Goal: Information Seeking & Learning: Learn about a topic

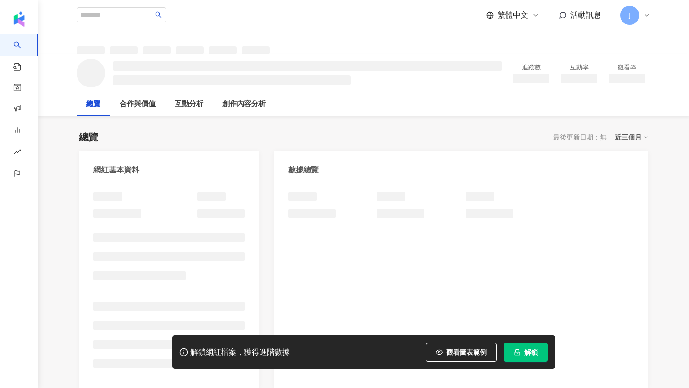
click at [522, 349] on button "解鎖" at bounding box center [526, 352] width 44 height 19
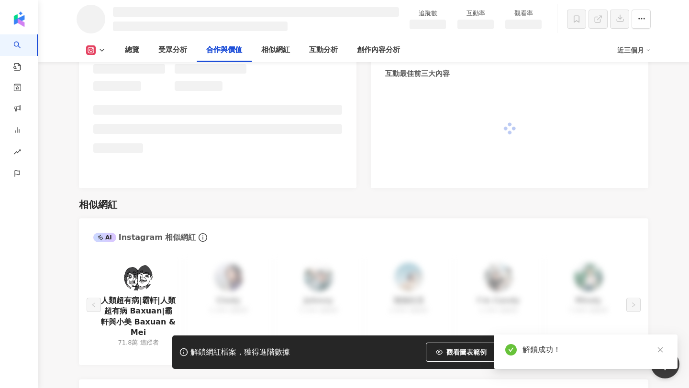
scroll to position [1015, 0]
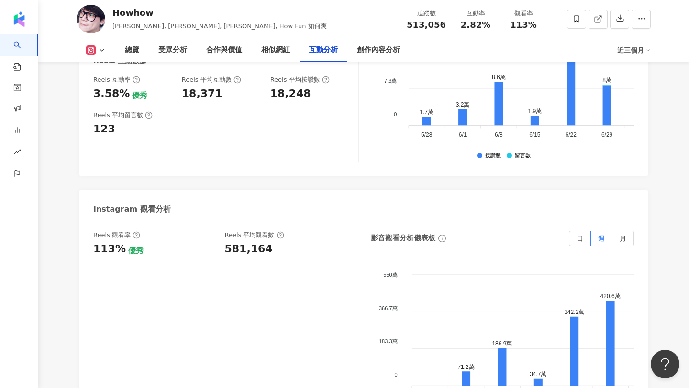
scroll to position [2073, 0]
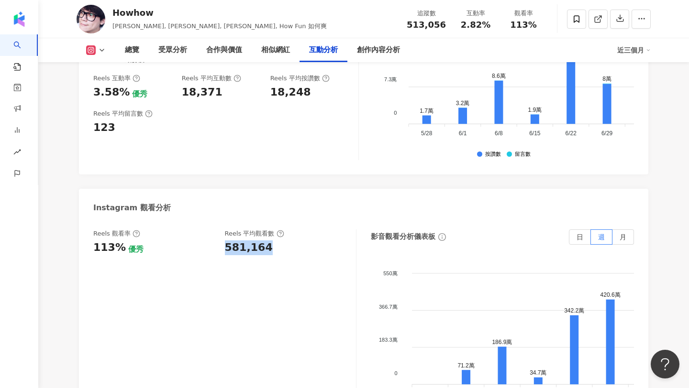
drag, startPoint x: 221, startPoint y: 208, endPoint x: 276, endPoint y: 205, distance: 55.6
click at [276, 230] on div "Reels 觀看率 113% 優秀 Reels 平均觀看數 581,164" at bounding box center [219, 243] width 253 height 26
drag, startPoint x: 92, startPoint y: 206, endPoint x: 118, endPoint y: 204, distance: 26.4
click at [118, 220] on div "Reels 觀看率 113% 優秀 Reels 平均觀看數 581,164 影音觀看分析儀表板 日 週 月 550萬 550萬 366.7萬 366.7萬 1…" at bounding box center [363, 327] width 569 height 215
copy div "113%"
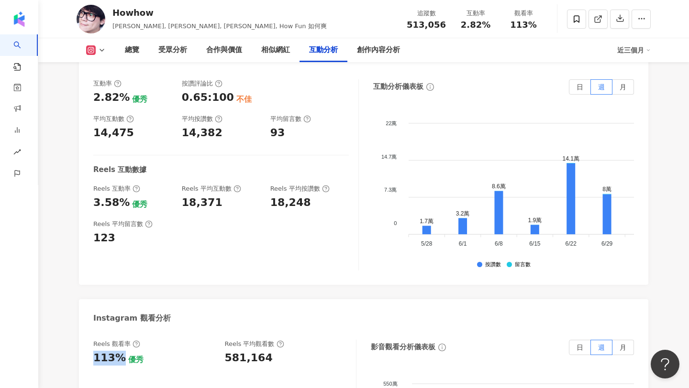
scroll to position [1959, 0]
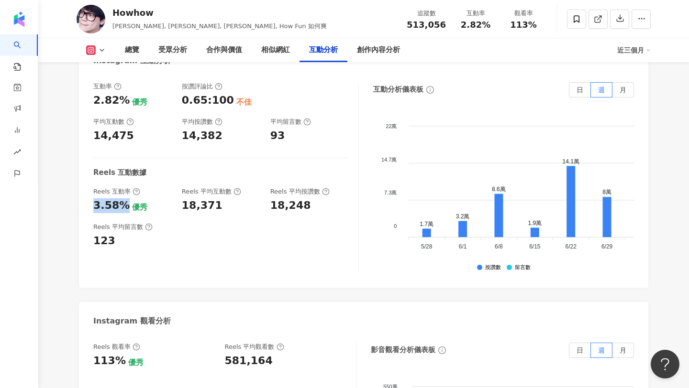
copy div "3.58%"
drag, startPoint x: 93, startPoint y: 163, endPoint x: 123, endPoint y: 168, distance: 31.1
click at [123, 168] on div "互動率 2.82% 優秀 按讚評論比 0.65:100 不佳 平均互動數 14,475 平均按讚數 14,382 平均留言數 93 Reels 互動數據 Re…" at bounding box center [363, 180] width 569 height 215
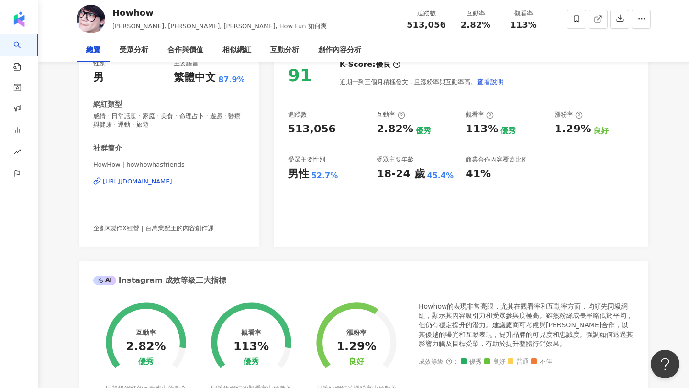
scroll to position [0, 0]
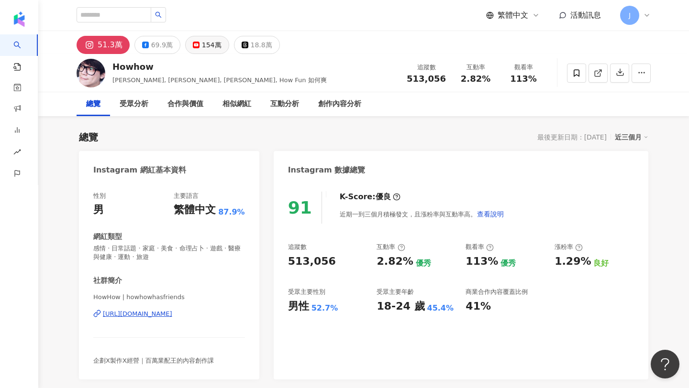
click at [209, 43] on div "154萬" at bounding box center [212, 44] width 20 height 13
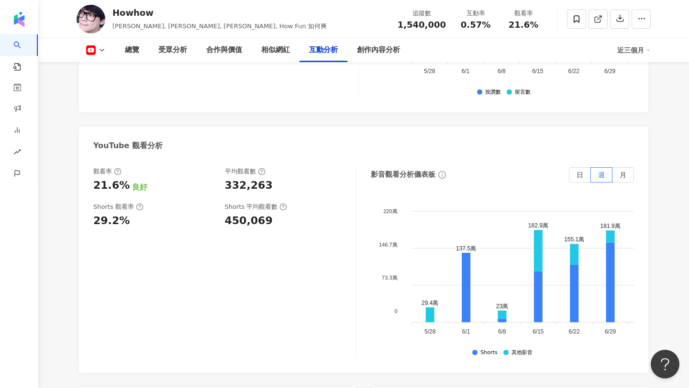
scroll to position [1778, 0]
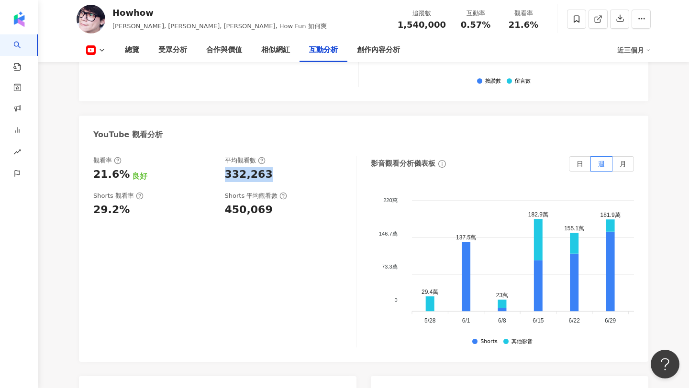
drag, startPoint x: 222, startPoint y: 150, endPoint x: 266, endPoint y: 152, distance: 44.1
click at [266, 156] on div "觀看率 21.6% 良好 平均觀看數 332,263" at bounding box center [219, 169] width 253 height 26
copy div "21.6%"
drag, startPoint x: 88, startPoint y: 155, endPoint x: 123, endPoint y: 156, distance: 35.9
click at [123, 156] on div "觀看率 21.6% 良好 平均觀看數 332,263 Shorts 觀看率 29.2% Shorts 平均觀看數 450,069 影音觀看分析儀表板 日 週 …" at bounding box center [363, 254] width 569 height 215
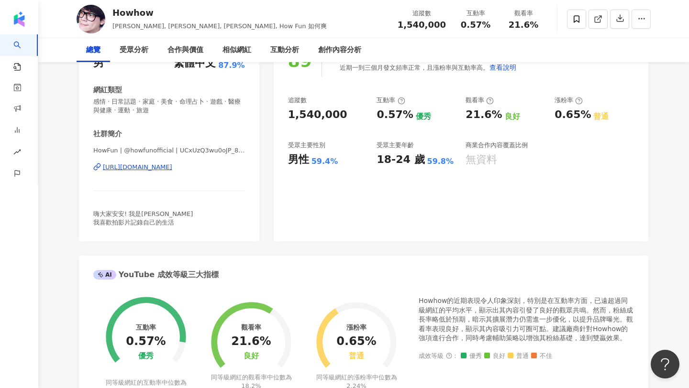
scroll to position [0, 0]
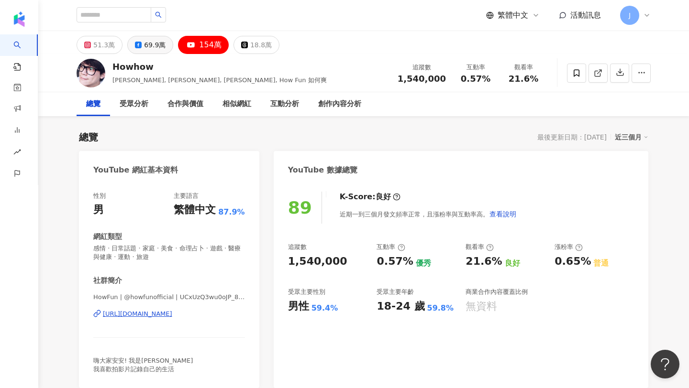
click at [154, 43] on div "69.9萬" at bounding box center [155, 44] width 22 height 13
click at [149, 49] on div "69.9萬" at bounding box center [155, 44] width 22 height 13
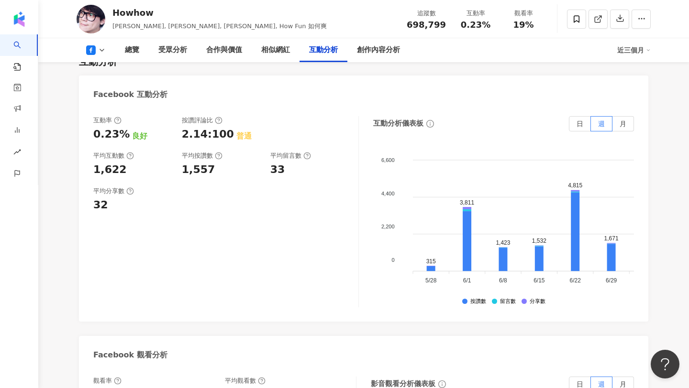
scroll to position [1540, 0]
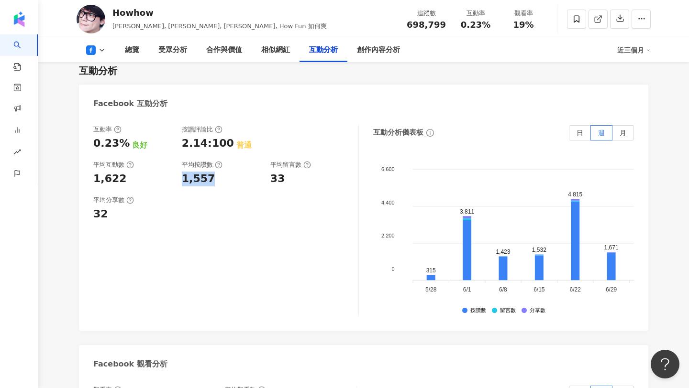
drag, startPoint x: 177, startPoint y: 150, endPoint x: 222, endPoint y: 155, distance: 44.3
click at [222, 155] on div "互動率 0.23% 良好 按讚評論比 2.14:100 普通 平均互動數 1,622 平均按讚數 1,557 平均留言數 33" at bounding box center [220, 155] width 255 height 61
drag, startPoint x: 270, startPoint y: 155, endPoint x: 300, endPoint y: 155, distance: 30.1
click at [300, 172] on div "33" at bounding box center [309, 179] width 79 height 15
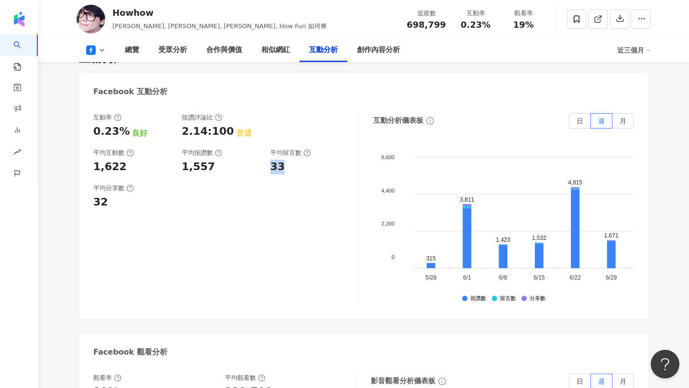
scroll to position [1553, 0]
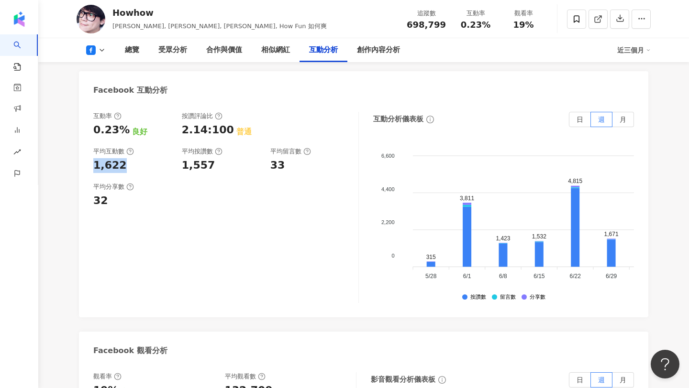
drag, startPoint x: 92, startPoint y: 140, endPoint x: 138, endPoint y: 138, distance: 46.0
click at [138, 138] on div "互動率 0.23% 良好 按讚評論比 2.14:100 普通 平均互動數 1,622 平均按讚數 1,557 平均留言數 33 平均分享數 32 互動分析儀表…" at bounding box center [363, 209] width 569 height 215
copy div "0.23%"
drag, startPoint x: 92, startPoint y: 108, endPoint x: 122, endPoint y: 105, distance: 29.8
click at [122, 105] on div "互動率 0.23% 良好 按讚評論比 2.14:100 普通 平均互動數 1,622 平均按讚數 1,557 平均留言數 33 平均分享數 32 互動分析儀表…" at bounding box center [363, 209] width 569 height 215
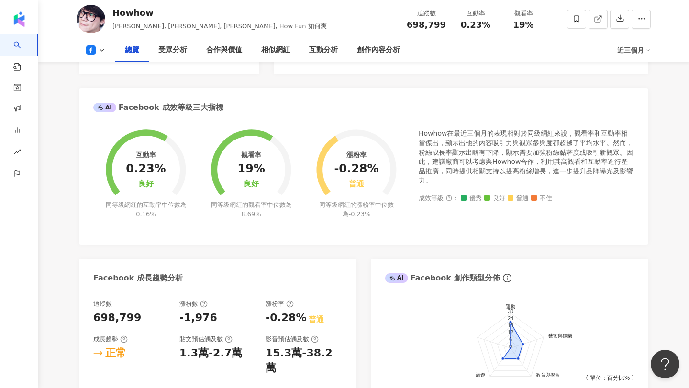
scroll to position [0, 0]
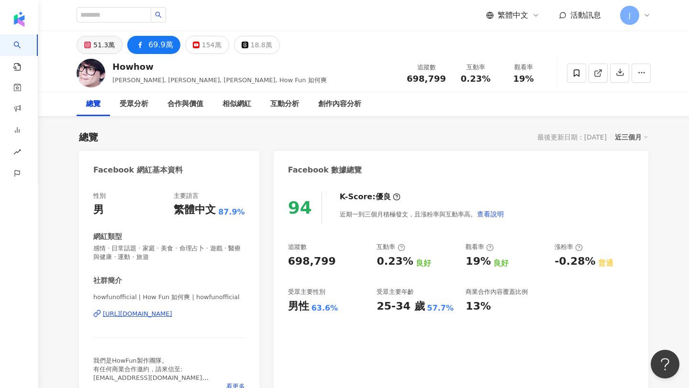
click at [108, 49] on div "51.3萬" at bounding box center [104, 44] width 22 height 13
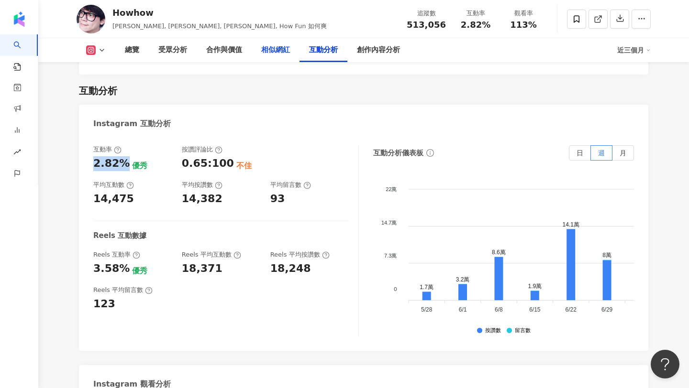
scroll to position [1899, 0]
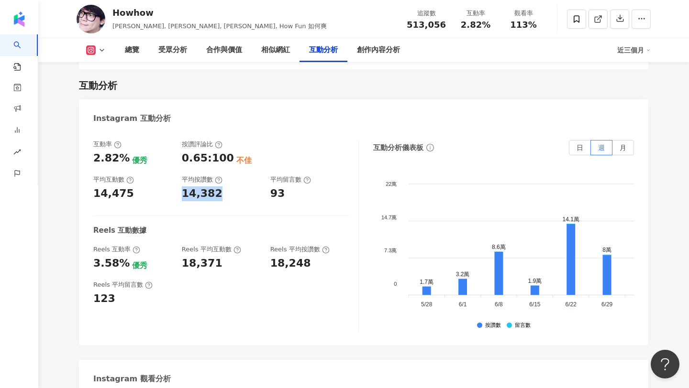
drag, startPoint x: 177, startPoint y: 153, endPoint x: 230, endPoint y: 153, distance: 52.6
click at [230, 153] on div "互動率 2.82% 優秀 按讚評論比 0.65:100 不佳 平均互動數 14,475 平均按讚數 14,382 平均留言數 93" at bounding box center [220, 170] width 255 height 61
drag, startPoint x: 266, startPoint y: 149, endPoint x: 287, endPoint y: 150, distance: 21.6
click at [287, 150] on div "互動率 2.82% 優秀 按讚評論比 0.65:100 不佳 平均互動數 14,475 平均按讚數 14,382 平均留言數 93" at bounding box center [220, 170] width 255 height 61
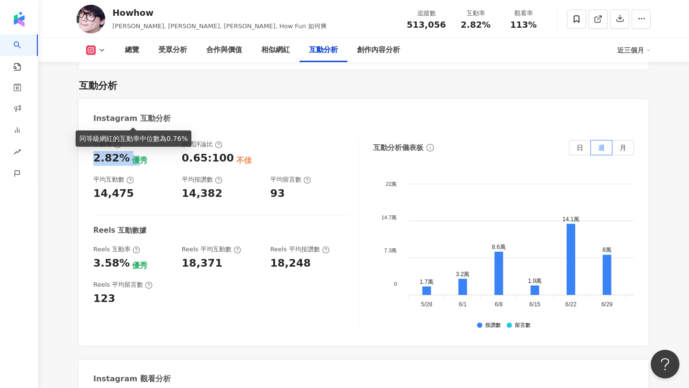
drag, startPoint x: 90, startPoint y: 120, endPoint x: 131, endPoint y: 114, distance: 41.5
click at [131, 131] on div "互動率 2.82% 優秀 按讚評論比 0.65:100 不佳 平均互動數 14,475 平均按讚數 14,382 平均留言數 93 Reels 互動數據 Re…" at bounding box center [363, 238] width 569 height 215
click at [133, 140] on div "互動率" at bounding box center [132, 144] width 79 height 9
copy div "2.82%"
drag, startPoint x: 90, startPoint y: 118, endPoint x: 125, endPoint y: 122, distance: 34.7
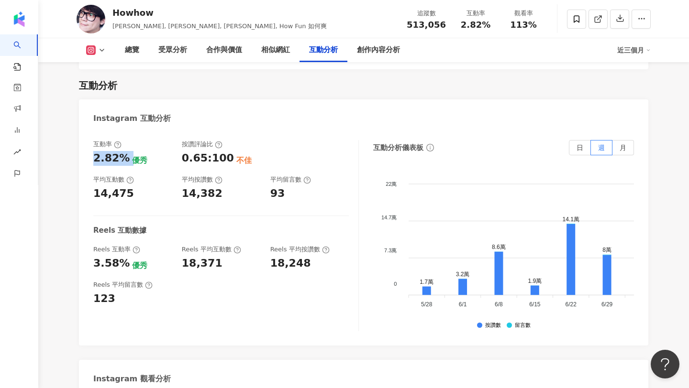
click at [125, 131] on div "互動率 2.82% 優秀 按讚評論比 0.65:100 不佳 平均互動數 14,475 平均按讚數 14,382 平均留言數 93 Reels 互動數據 Re…" at bounding box center [363, 238] width 569 height 215
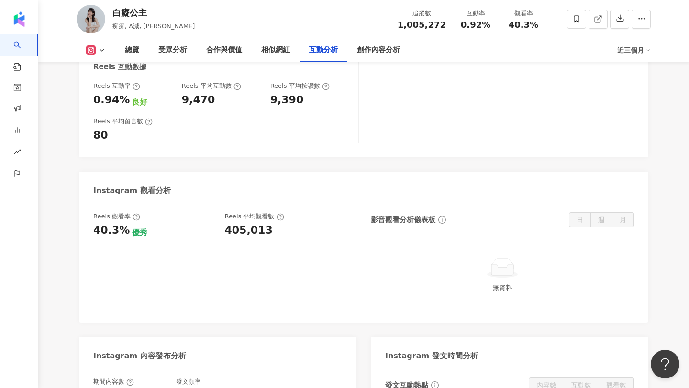
scroll to position [1999, 0]
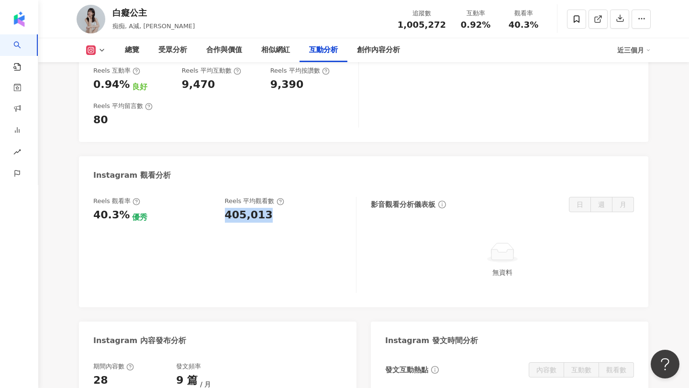
drag, startPoint x: 264, startPoint y: 216, endPoint x: 225, endPoint y: 217, distance: 38.3
click at [225, 217] on div "405,013" at bounding box center [286, 215] width 122 height 15
drag, startPoint x: 121, startPoint y: 218, endPoint x: 91, endPoint y: 220, distance: 29.7
click at [91, 220] on div "Reels 觀看率 40.3% 優秀 Reels 平均觀看數 405,013 影音觀看分析儀表板 日 週 月 無資料" at bounding box center [363, 248] width 569 height 120
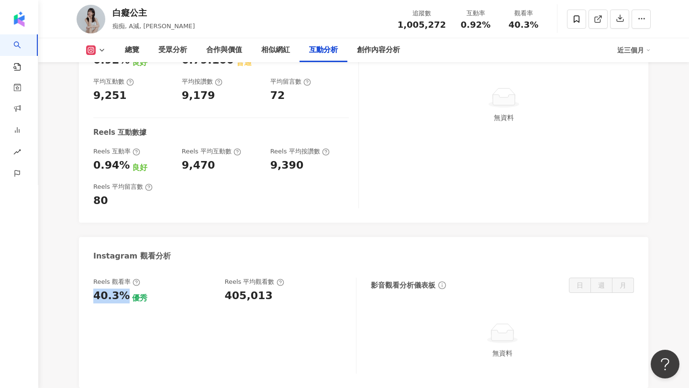
scroll to position [1907, 0]
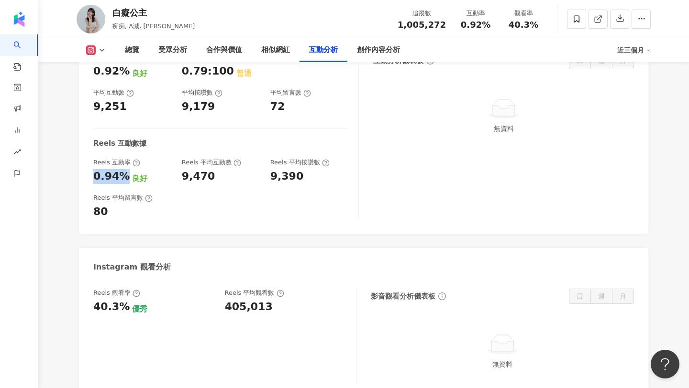
drag, startPoint x: 122, startPoint y: 178, endPoint x: 85, endPoint y: 181, distance: 36.4
click at [85, 181] on div "互動率 0.92% 良好 按讚評論比 0.79:100 普通 平均互動數 9,251 平均按讚數 9,179 平均留言數 72 Reels 互動數據 Reel…" at bounding box center [363, 139] width 569 height 190
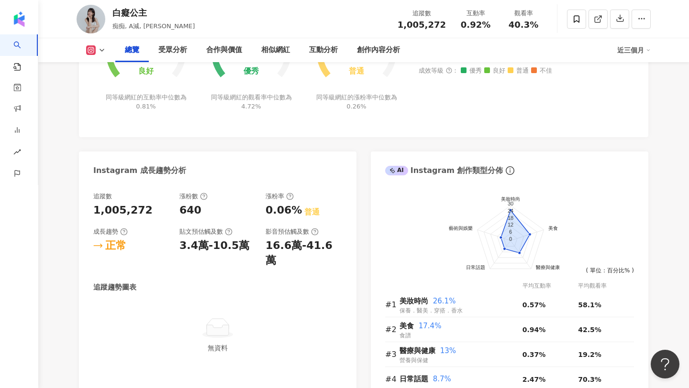
scroll to position [0, 0]
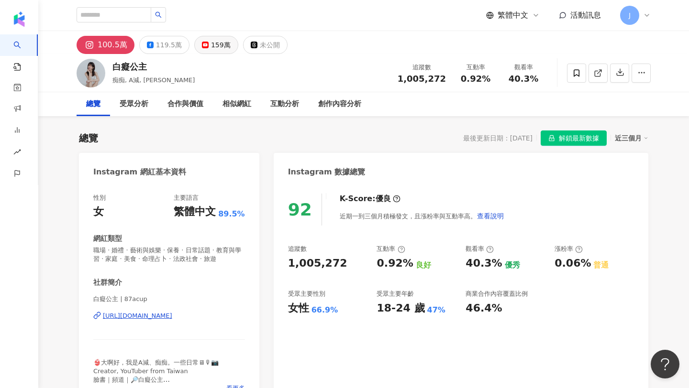
click at [201, 50] on button "159萬" at bounding box center [216, 45] width 44 height 18
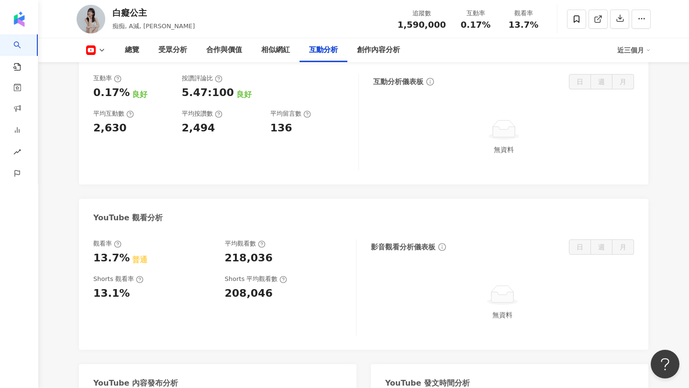
scroll to position [1556, 0]
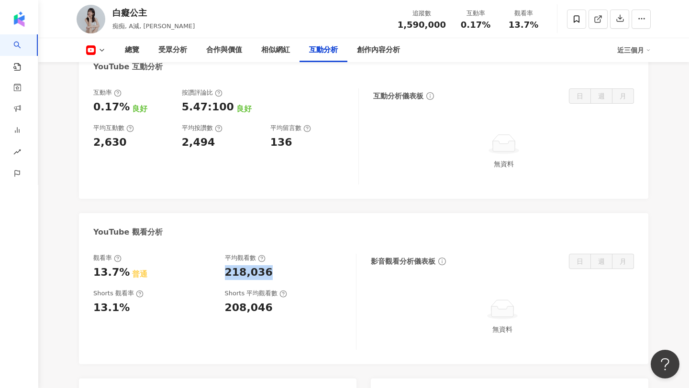
drag, startPoint x: 222, startPoint y: 272, endPoint x: 282, endPoint y: 268, distance: 59.9
click at [282, 268] on div "觀看率 13.7% 普通 平均觀看數 218,036" at bounding box center [219, 267] width 253 height 26
drag, startPoint x: 90, startPoint y: 271, endPoint x: 124, endPoint y: 272, distance: 34.0
click at [124, 272] on div "觀看率 13.7% 普通 平均觀看數 218,036 Shorts 觀看率 13.1% Shorts 平均觀看數 208,046 影音觀看分析儀表板 日 週 …" at bounding box center [363, 304] width 569 height 120
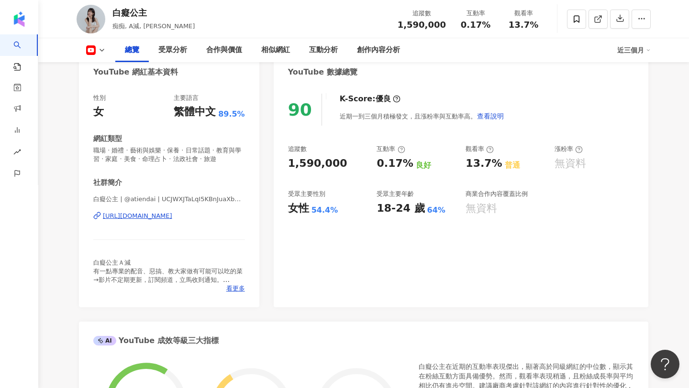
scroll to position [0, 0]
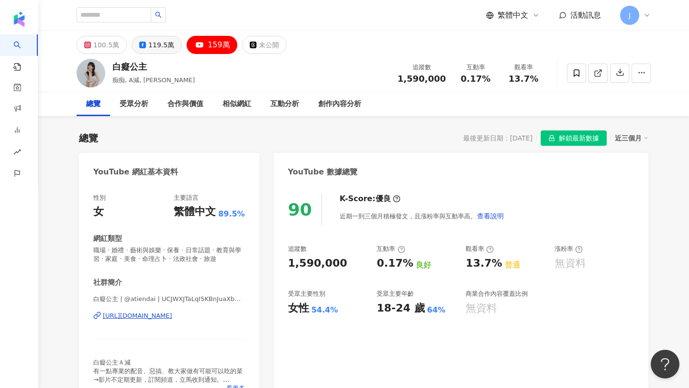
click at [158, 46] on div "119.5萬" at bounding box center [161, 44] width 26 height 13
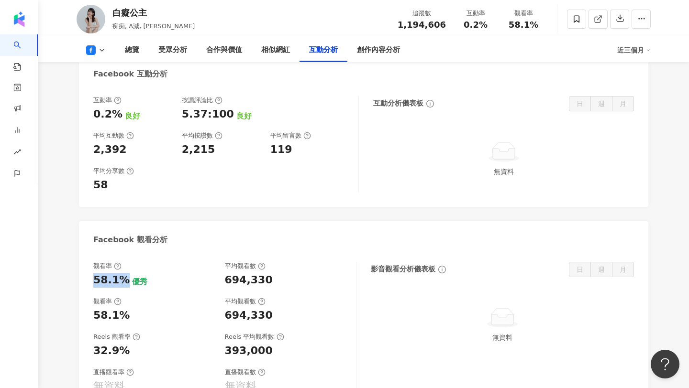
scroll to position [1497, 0]
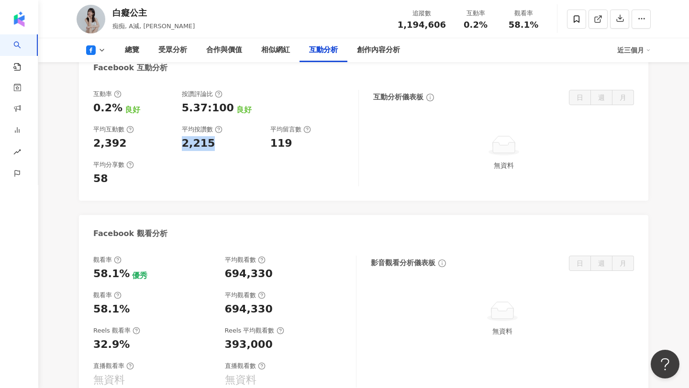
drag, startPoint x: 181, startPoint y: 140, endPoint x: 220, endPoint y: 140, distance: 38.3
click at [220, 140] on div "互動率 0.2% 良好 按讚評論比 5.37:100 良好 平均互動數 2,392 平均按讚數 2,215 平均留言數 119" at bounding box center [220, 120] width 255 height 61
drag, startPoint x: 269, startPoint y: 143, endPoint x: 308, endPoint y: 144, distance: 38.8
click at [308, 144] on div "互動率 0.2% 良好 按讚評論比 5.37:100 良好 平均互動數 2,392 平均按讚數 2,215 平均留言數 119" at bounding box center [220, 120] width 255 height 61
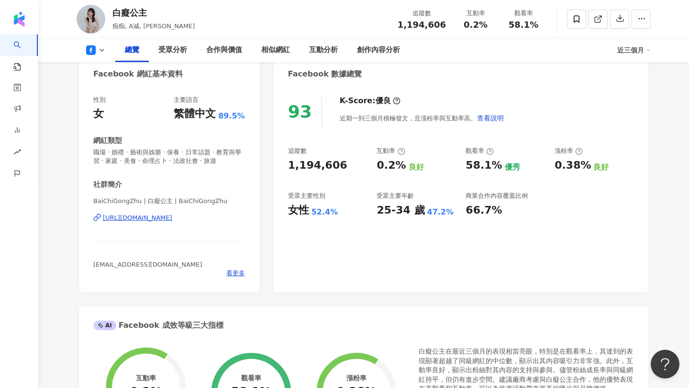
scroll to position [0, 0]
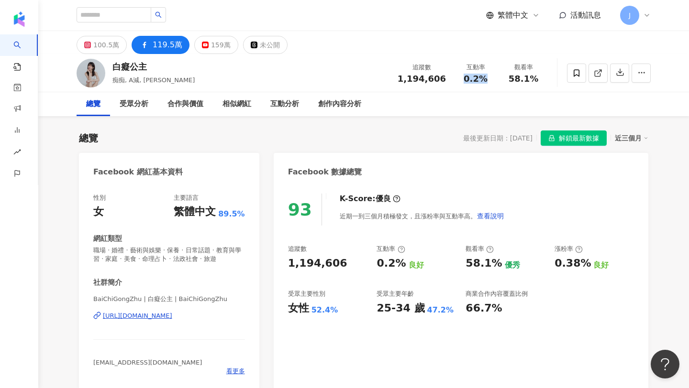
drag, startPoint x: 464, startPoint y: 74, endPoint x: 490, endPoint y: 77, distance: 26.1
click at [490, 77] on div "0.2%" at bounding box center [475, 79] width 36 height 10
click at [108, 40] on div "100.5萬" at bounding box center [106, 44] width 26 height 13
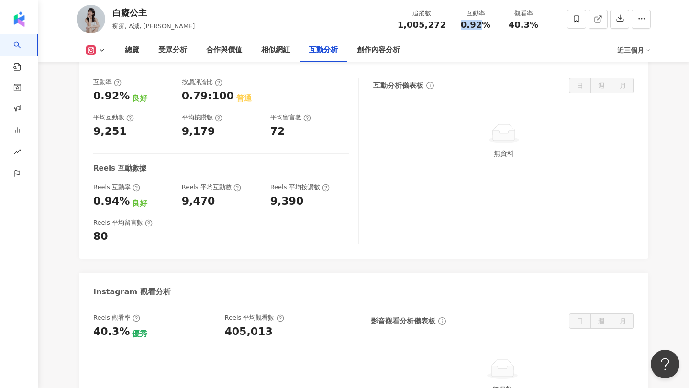
scroll to position [1886, 0]
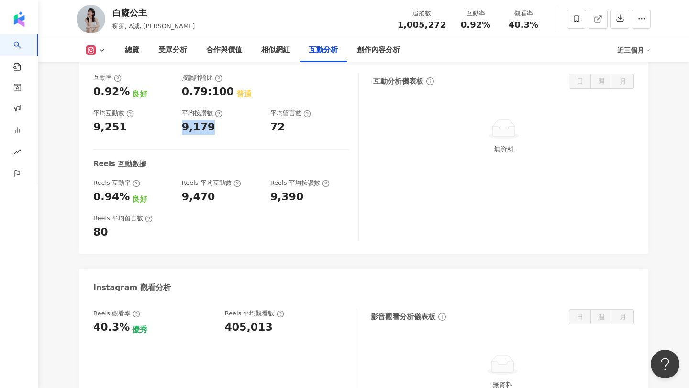
drag, startPoint x: 181, startPoint y: 128, endPoint x: 223, endPoint y: 128, distance: 41.6
click at [223, 128] on div "9,179" at bounding box center [221, 127] width 79 height 15
drag, startPoint x: 270, startPoint y: 130, endPoint x: 292, endPoint y: 132, distance: 21.6
click at [292, 132] on div "72" at bounding box center [309, 127] width 79 height 15
copy div "0.92%"
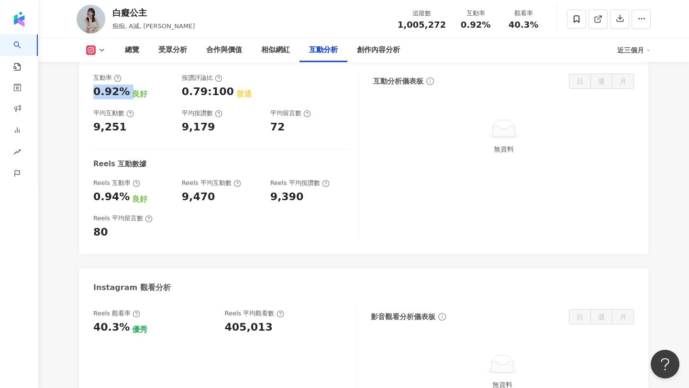
drag, startPoint x: 89, startPoint y: 94, endPoint x: 125, endPoint y: 92, distance: 35.9
click at [125, 92] on div "互動率 0.92% 良好 按讚評論比 0.79:100 普通 平均互動數 9,251 平均按讚數 9,179 平均留言數 72 Reels 互動數據 Reel…" at bounding box center [363, 159] width 569 height 190
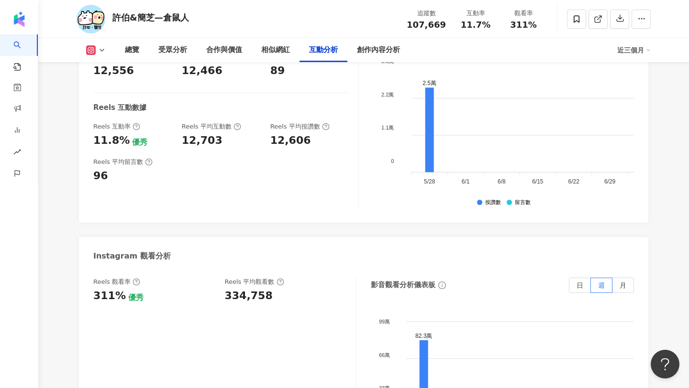
scroll to position [2016, 0]
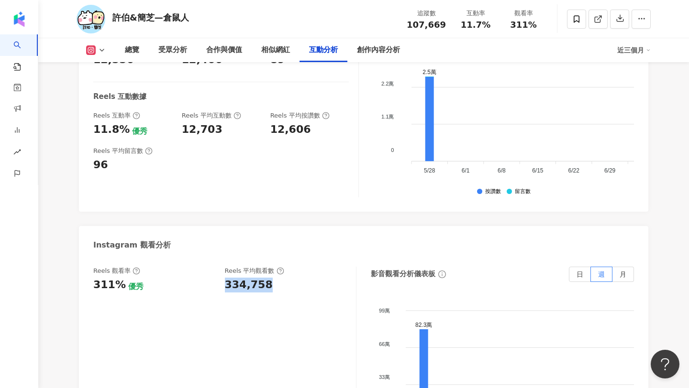
drag, startPoint x: 222, startPoint y: 240, endPoint x: 288, endPoint y: 241, distance: 65.1
click at [288, 267] on div "Reels 觀看率 311% 優秀 Reels 平均觀看數 334,758" at bounding box center [219, 280] width 253 height 26
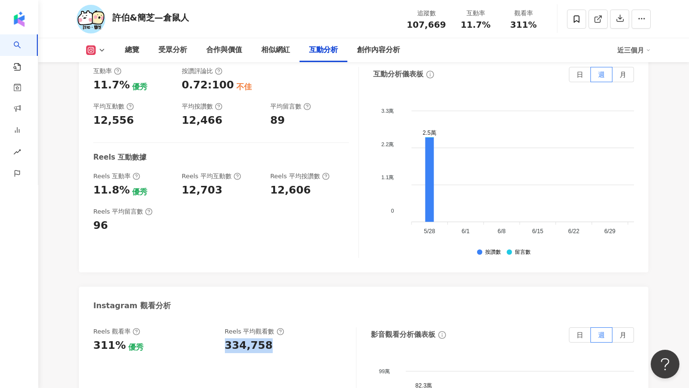
scroll to position [1946, 0]
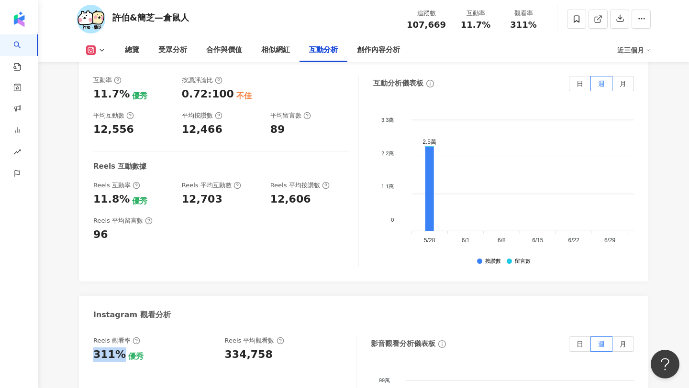
copy div "311%"
drag, startPoint x: 121, startPoint y: 311, endPoint x: 89, endPoint y: 314, distance: 31.7
copy div "11.8%"
drag, startPoint x: 125, startPoint y: 159, endPoint x: 93, endPoint y: 159, distance: 32.1
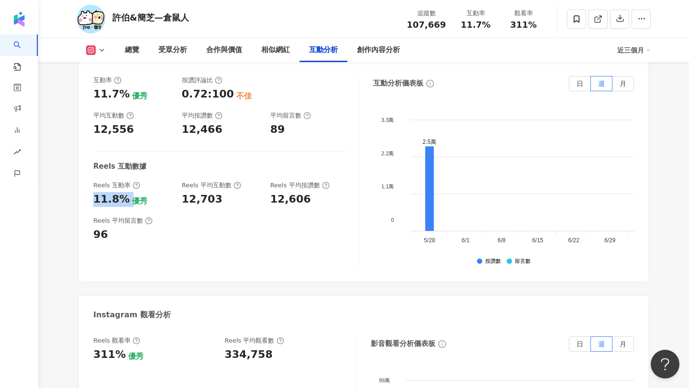
click at [93, 192] on div "11.8% 優秀" at bounding box center [132, 199] width 79 height 15
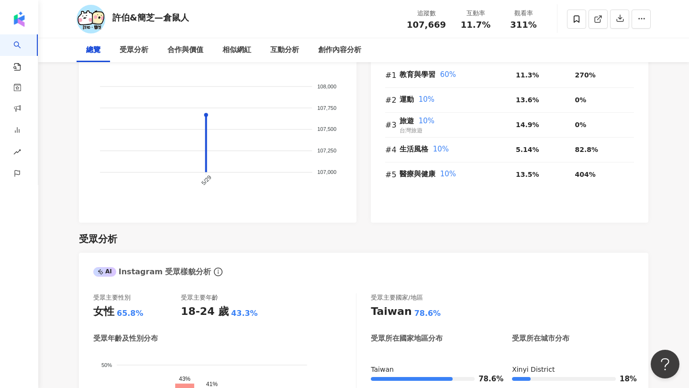
scroll to position [0, 0]
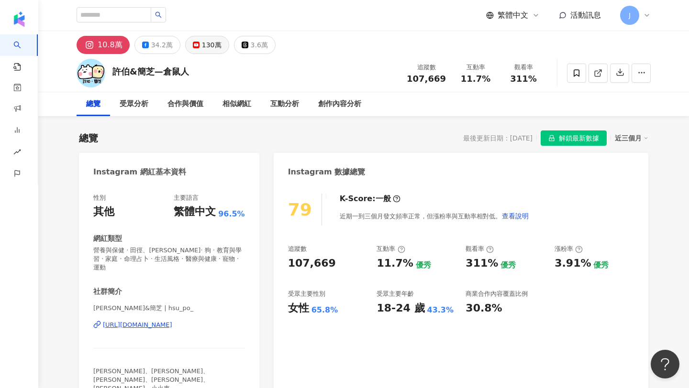
click at [207, 44] on div "130萬" at bounding box center [212, 44] width 20 height 13
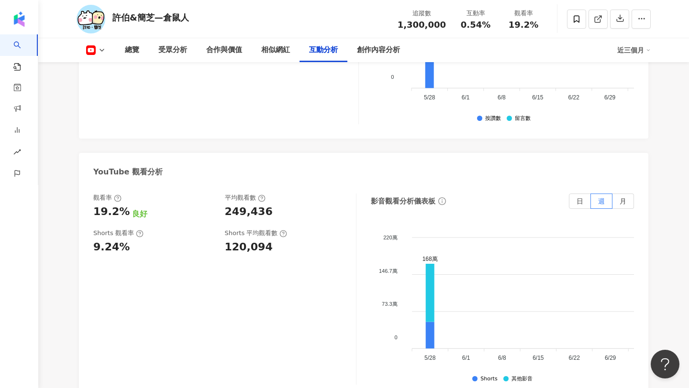
scroll to position [1758, 0]
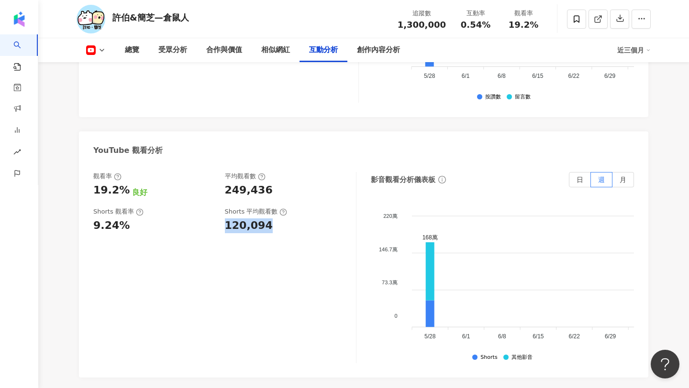
drag, startPoint x: 222, startPoint y: 220, endPoint x: 272, endPoint y: 219, distance: 49.8
click at [272, 219] on div "Shorts 觀看率 9.24% Shorts 平均觀看數 120,094" at bounding box center [219, 221] width 253 height 26
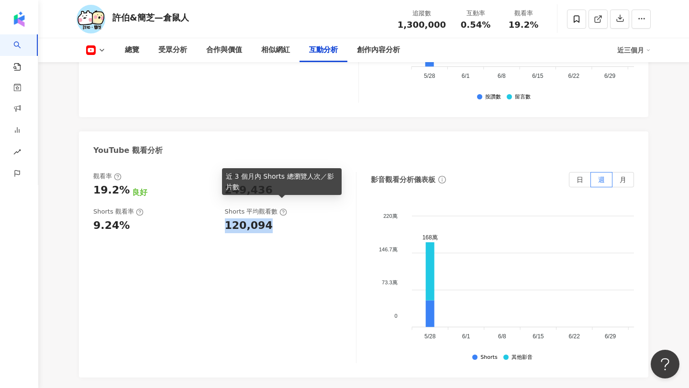
scroll to position [1740, 0]
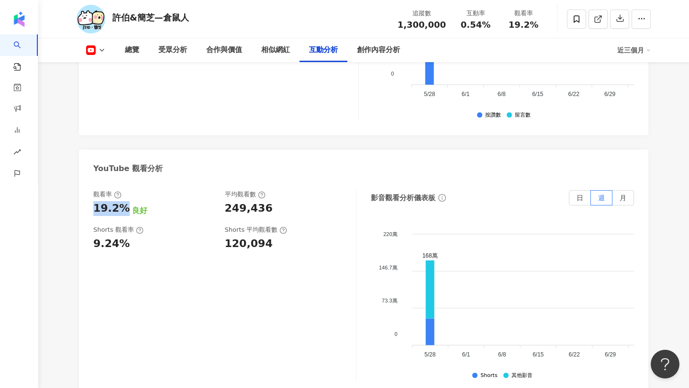
drag, startPoint x: 91, startPoint y: 199, endPoint x: 123, endPoint y: 196, distance: 32.6
click at [123, 196] on div "觀看率 19.2% 良好 平均觀看數 249,436 Shorts 觀看率 9.24% Shorts 平均觀看數 120,094 影音觀看分析儀表板 日 週 …" at bounding box center [363, 288] width 569 height 215
copy div "19.2%"
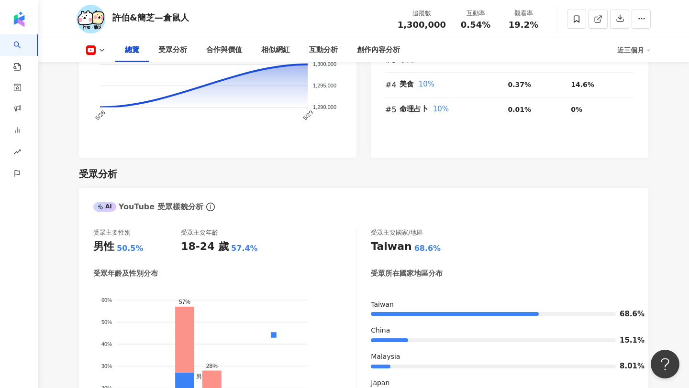
scroll to position [0, 0]
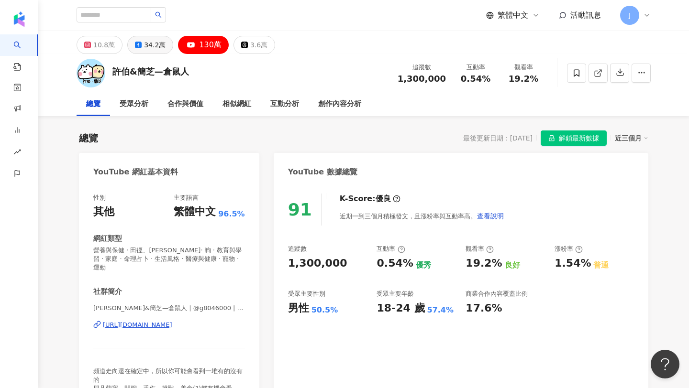
click at [146, 47] on div "34.2萬" at bounding box center [155, 44] width 22 height 13
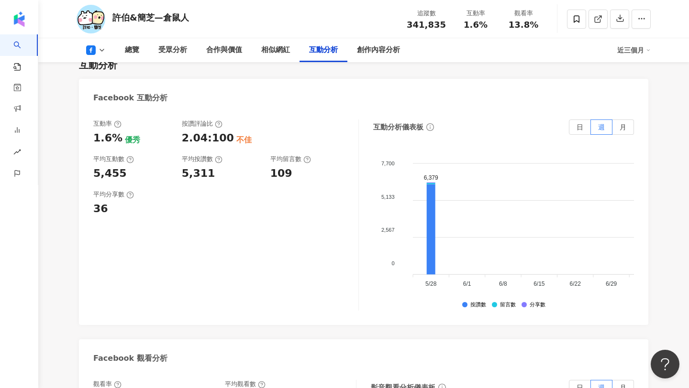
scroll to position [1491, 0]
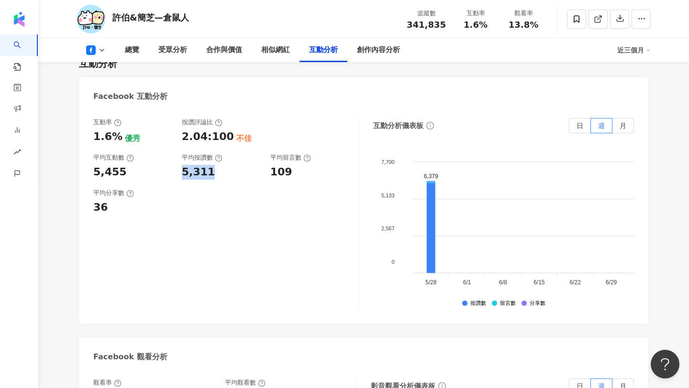
drag, startPoint x: 177, startPoint y: 166, endPoint x: 223, endPoint y: 159, distance: 46.3
click at [223, 159] on div "互動率 1.6% 優秀 按讚評論比 2.04:100 不佳 平均互動數 5,455 平均按讚數 5,311 平均留言數 109" at bounding box center [220, 148] width 255 height 61
drag, startPoint x: 270, startPoint y: 167, endPoint x: 299, endPoint y: 165, distance: 28.3
click at [299, 165] on div "109" at bounding box center [309, 172] width 79 height 15
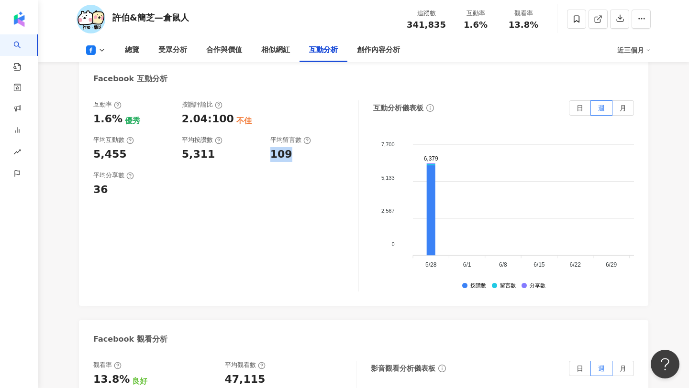
scroll to position [1510, 0]
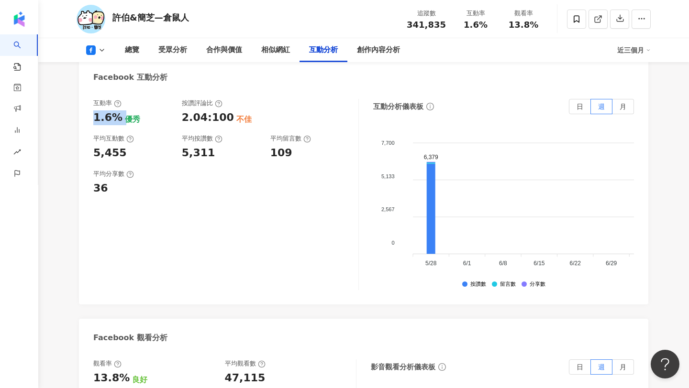
drag, startPoint x: 89, startPoint y: 108, endPoint x: 119, endPoint y: 108, distance: 29.7
click at [119, 108] on div "互動率 1.6% 優秀 按讚評論比 2.04:100 不佳 平均互動數 5,455 平均按讚數 5,311 平均留言數 109 平均分享數 36 互動分析儀表…" at bounding box center [363, 196] width 569 height 215
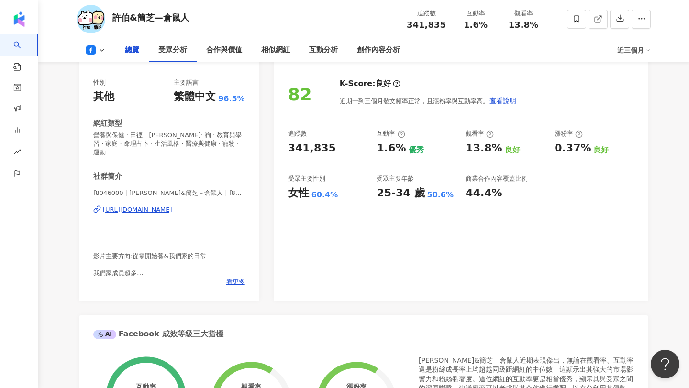
scroll to position [0, 0]
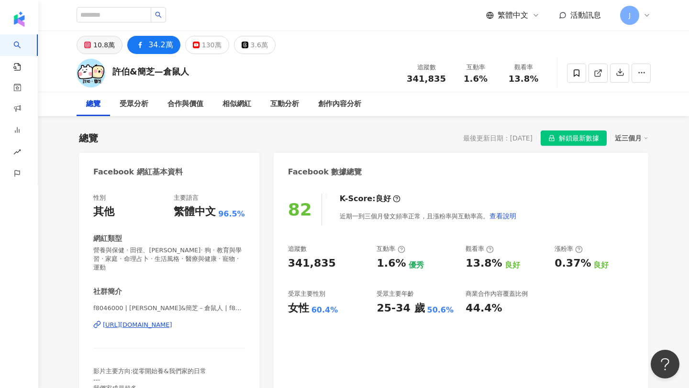
click at [95, 49] on div "10.8萬" at bounding box center [104, 44] width 22 height 13
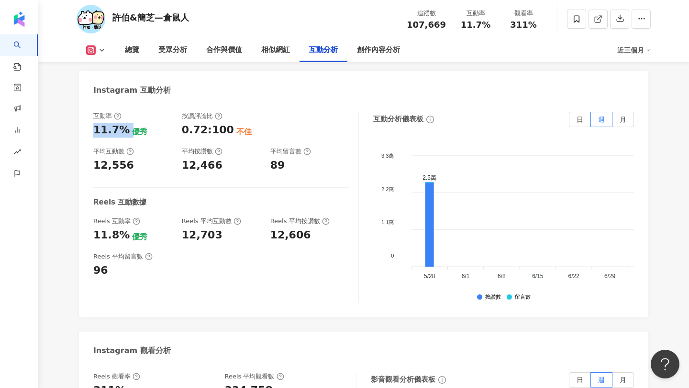
scroll to position [1912, 0]
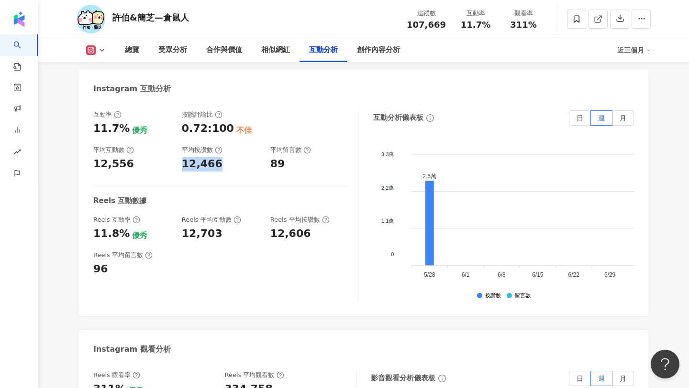
drag, startPoint x: 178, startPoint y: 121, endPoint x: 236, endPoint y: 121, distance: 57.9
click at [236, 121] on div "互動率 11.7% 優秀 按讚評論比 0.72:100 不佳 平均互動數 12,556 平均按讚數 12,466 平均留言數 89" at bounding box center [220, 141] width 255 height 61
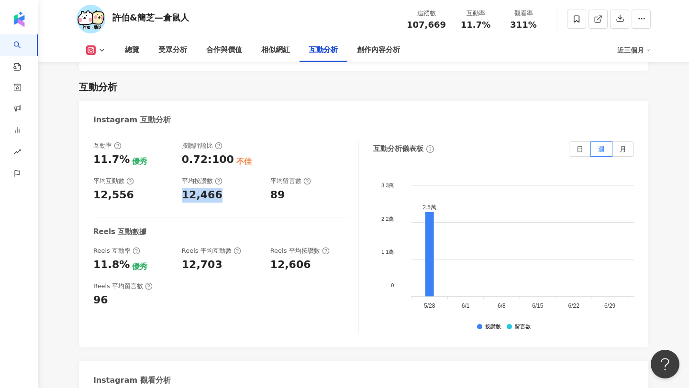
scroll to position [1874, 0]
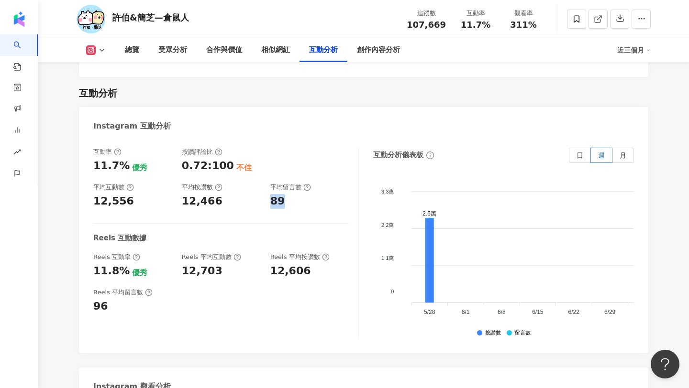
drag, startPoint x: 269, startPoint y: 161, endPoint x: 292, endPoint y: 159, distance: 23.1
click at [292, 159] on div "互動率 11.7% 優秀 按讚評論比 0.72:100 不佳 平均互動數 12,556 平均按讚數 12,466 平均留言數 89" at bounding box center [220, 178] width 255 height 61
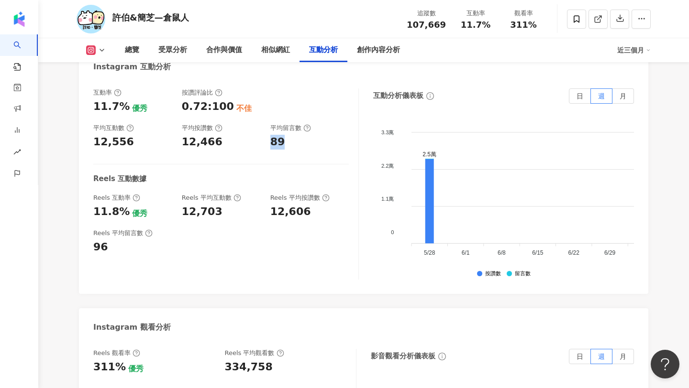
scroll to position [1931, 0]
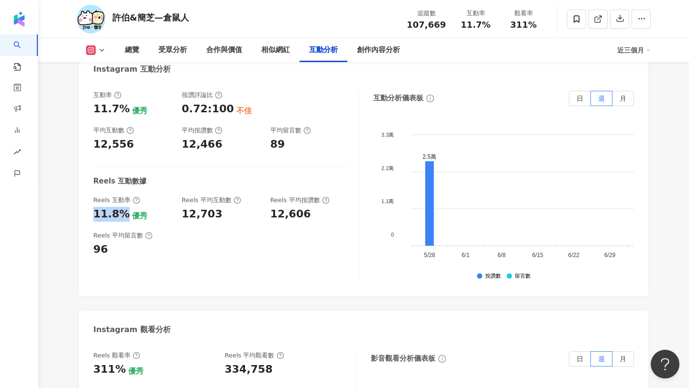
copy div "11.8%"
drag, startPoint x: 93, startPoint y: 171, endPoint x: 122, endPoint y: 170, distance: 28.2
click at [122, 207] on div "11.8%" at bounding box center [111, 214] width 36 height 15
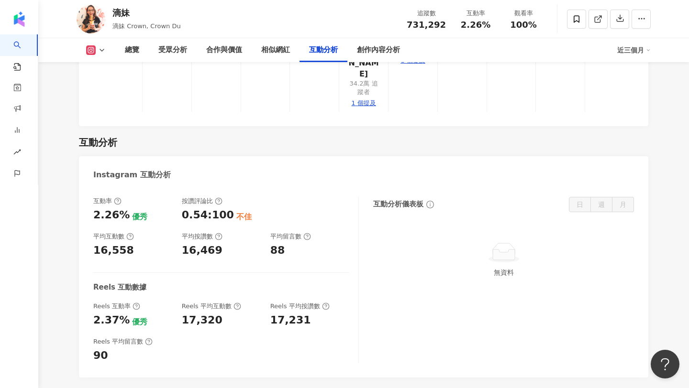
scroll to position [1950, 0]
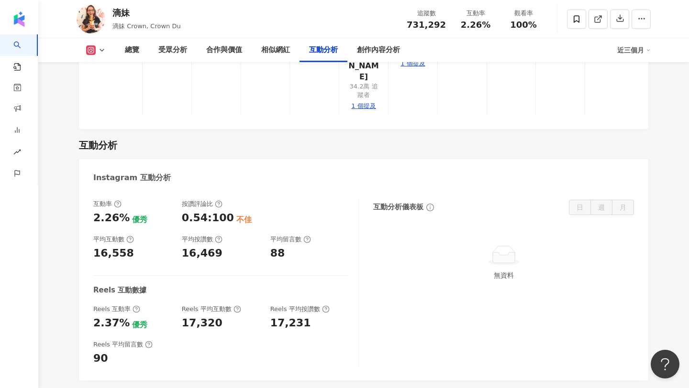
drag, startPoint x: 218, startPoint y: 327, endPoint x: 281, endPoint y: 333, distance: 62.9
drag, startPoint x: 223, startPoint y: 333, endPoint x: 271, endPoint y: 335, distance: 47.9
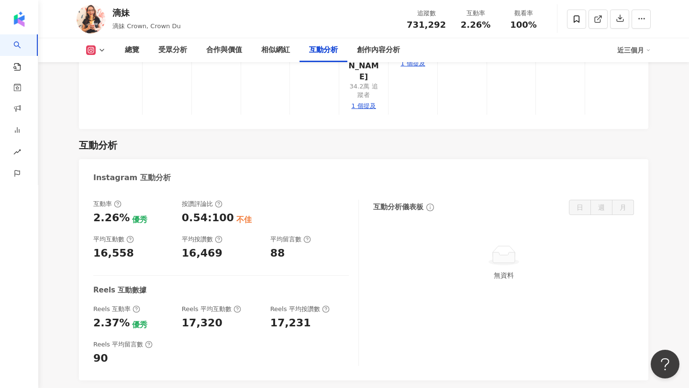
scroll to position [1962, 0]
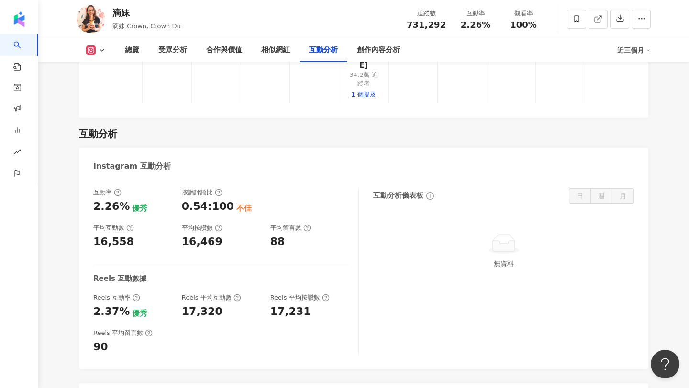
drag, startPoint x: 118, startPoint y: 317, endPoint x: 89, endPoint y: 321, distance: 28.5
drag, startPoint x: 125, startPoint y: 192, endPoint x: 79, endPoint y: 197, distance: 46.2
click at [79, 197] on div "互動率 2.26% 優秀 按讚評論比 0.54:100 不佳 平均互動數 16,558 平均按讚數 16,469 平均留言數 88 Reels 互動數據 Re…" at bounding box center [363, 274] width 569 height 190
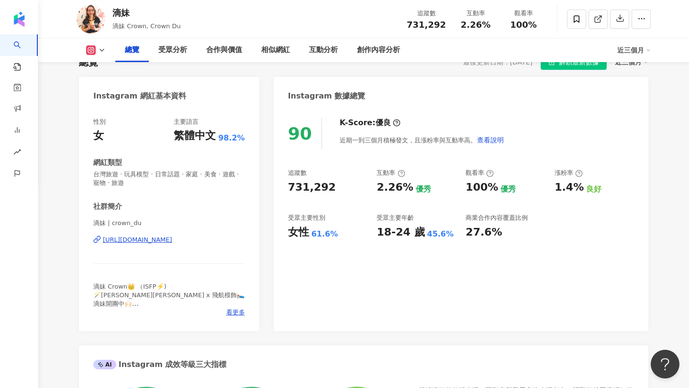
scroll to position [0, 0]
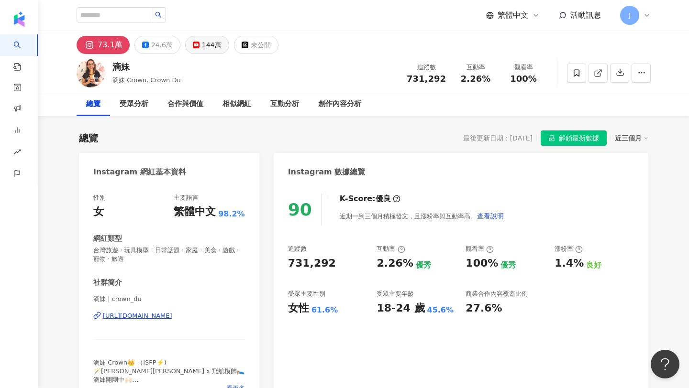
click at [218, 47] on button "144萬" at bounding box center [207, 45] width 44 height 18
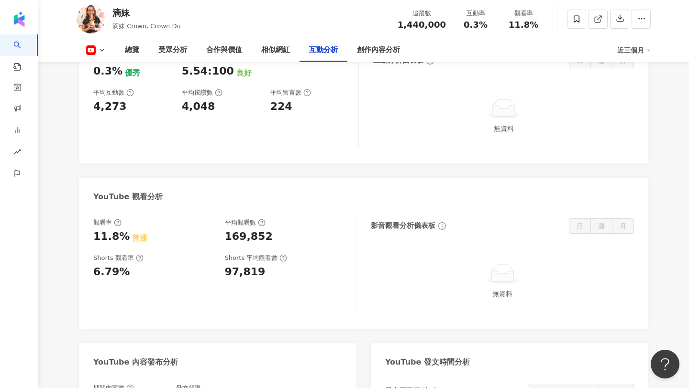
scroll to position [1564, 0]
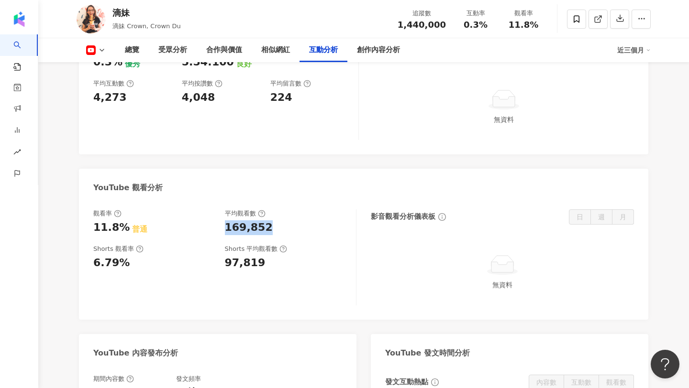
drag, startPoint x: 222, startPoint y: 203, endPoint x: 295, endPoint y: 212, distance: 73.8
click at [295, 212] on div "觀看率 11.8% 普通 平均觀看數 169,852" at bounding box center [219, 223] width 253 height 26
drag, startPoint x: 124, startPoint y: 206, endPoint x: 89, endPoint y: 207, distance: 35.4
click at [89, 207] on div "觀看率 11.8% 普通 平均觀看數 169,852 Shorts 觀看率 6.79% Shorts 平均觀看數 97,819 影音觀看分析儀表板 日 週 月…" at bounding box center [363, 260] width 569 height 120
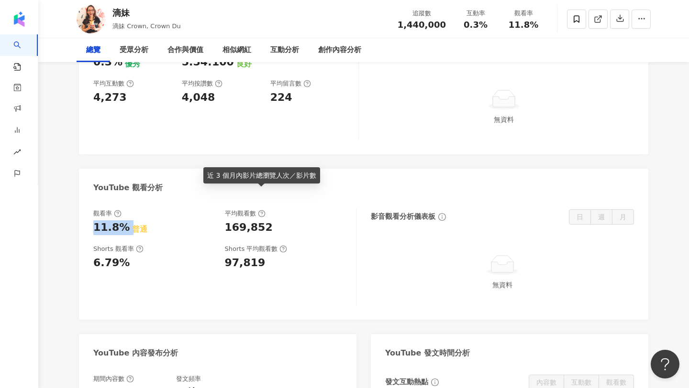
scroll to position [0, 0]
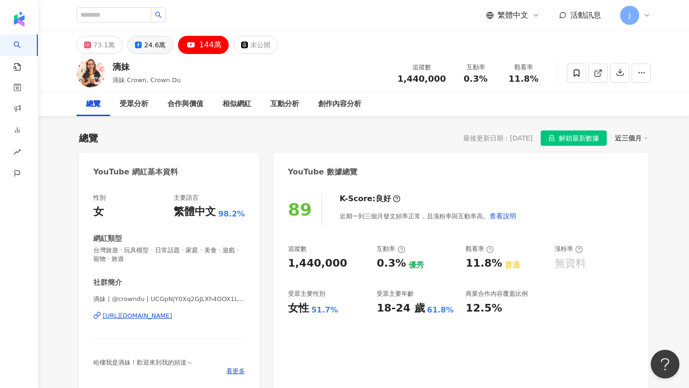
click at [148, 47] on div "24.6萬" at bounding box center [155, 44] width 22 height 13
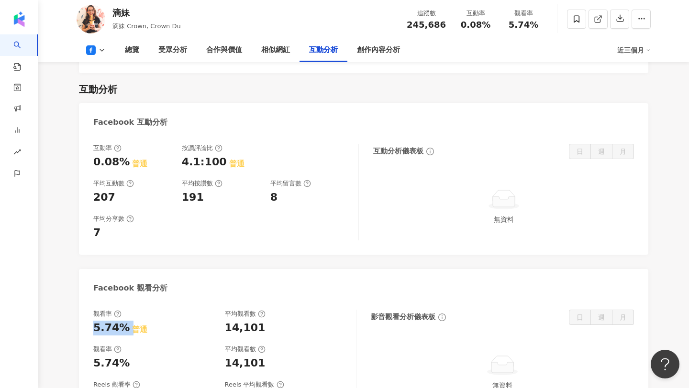
scroll to position [1414, 0]
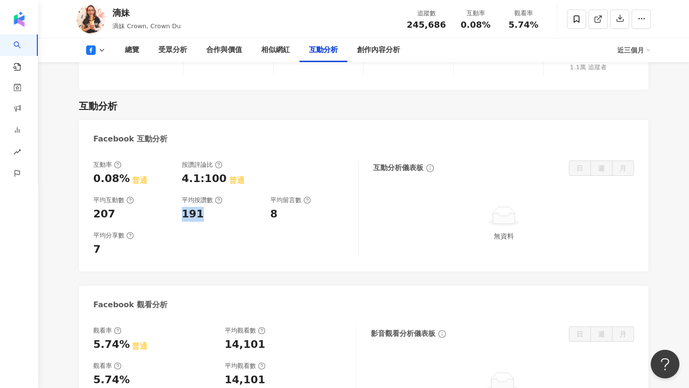
drag, startPoint x: 181, startPoint y: 201, endPoint x: 214, endPoint y: 206, distance: 33.3
click at [214, 206] on div "互動率 0.08% 普通 按讚評論比 4.1:100 普通 平均互動數 207 平均按讚數 191 平均留言數 8" at bounding box center [220, 191] width 255 height 61
drag, startPoint x: 265, startPoint y: 205, endPoint x: 284, endPoint y: 208, distance: 19.8
click at [284, 208] on div "互動率 0.08% 普通 按讚評論比 4.1:100 普通 平均互動數 207 平均按讚數 191 平均留言數 8" at bounding box center [220, 191] width 255 height 61
copy div "8"
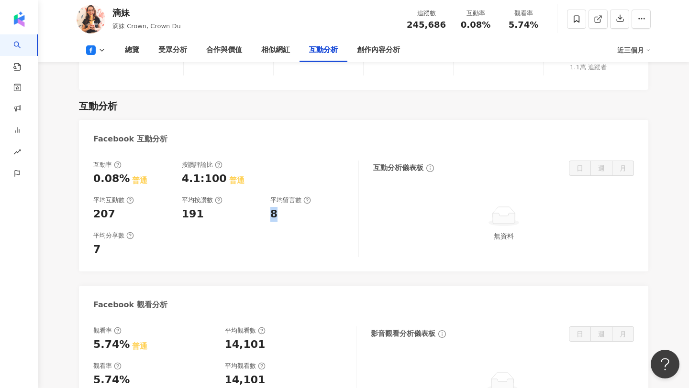
drag, startPoint x: 272, startPoint y: 203, endPoint x: 283, endPoint y: 204, distance: 11.0
click at [283, 207] on div "8" at bounding box center [309, 214] width 79 height 15
copy div "0.08%"
drag, startPoint x: 91, startPoint y: 168, endPoint x: 124, endPoint y: 168, distance: 32.5
click at [124, 168] on div "互動率 0.08% 普通 按讚評論比 4.1:100 普通 平均互動數 207 平均按讚數 191 平均留言數 8 平均分享數 7 互動分析儀表板 日 週 月…" at bounding box center [363, 211] width 569 height 121
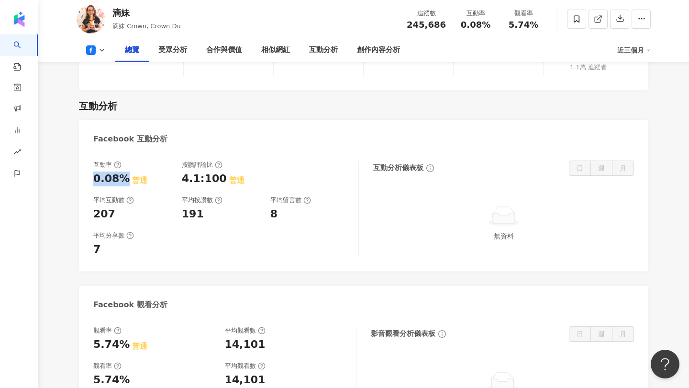
scroll to position [0, 0]
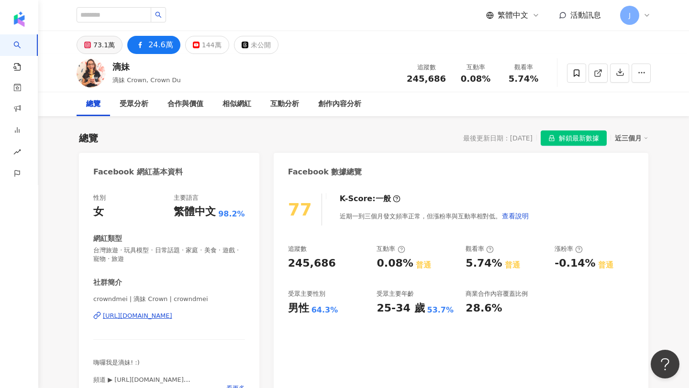
click at [107, 47] on div "73.1萬" at bounding box center [104, 44] width 22 height 13
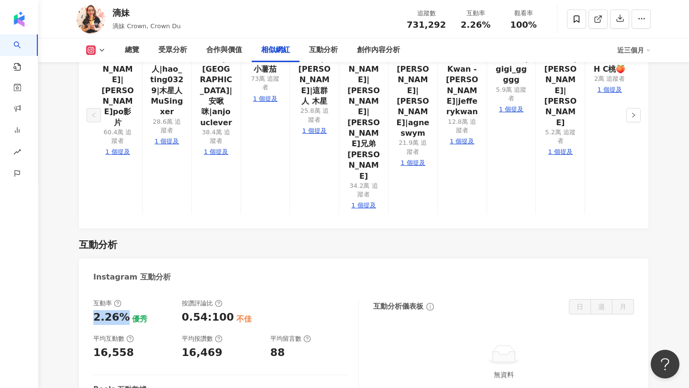
scroll to position [1896, 0]
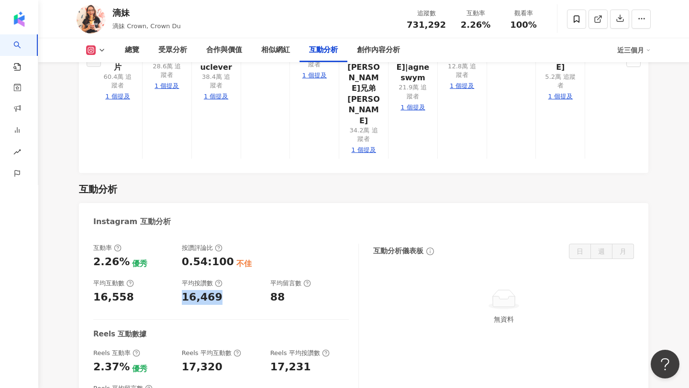
drag, startPoint x: 180, startPoint y: 178, endPoint x: 224, endPoint y: 178, distance: 44.5
click at [224, 244] on div "互動率 2.26% 優秀 按讚評論比 0.54:100 不佳 平均互動數 16,558 平均按讚數 16,469 平均留言數 88" at bounding box center [220, 274] width 255 height 61
drag, startPoint x: 266, startPoint y: 179, endPoint x: 303, endPoint y: 176, distance: 37.0
click at [303, 244] on div "互動率 2.26% 優秀 按讚評論比 0.54:100 不佳 平均互動數 16,558 平均按讚數 16,469 平均留言數 88" at bounding box center [220, 274] width 255 height 61
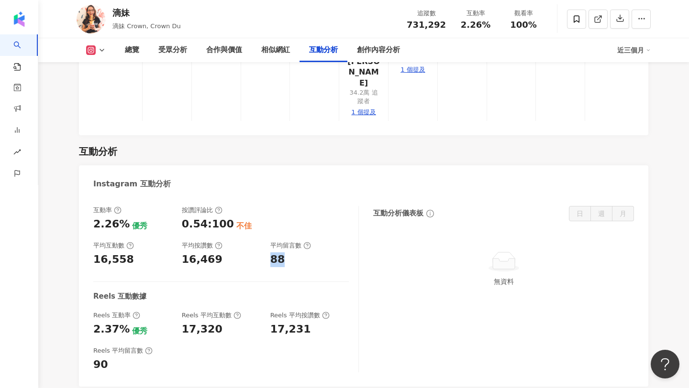
scroll to position [1919, 0]
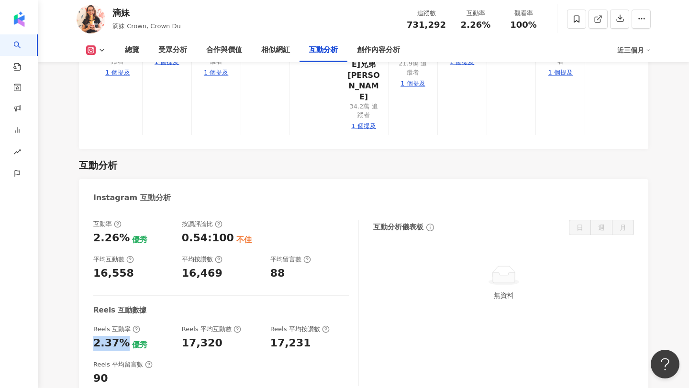
drag, startPoint x: 122, startPoint y: 222, endPoint x: 89, endPoint y: 226, distance: 33.3
click at [89, 226] on div "互動率 2.26% 優秀 按讚評論比 0.54:100 不佳 平均互動數 16,558 平均按讚數 16,469 平均留言數 88 Reels 互動數據 Re…" at bounding box center [363, 306] width 569 height 190
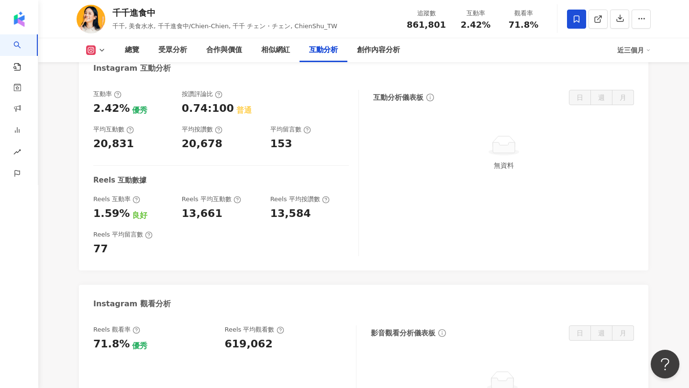
scroll to position [1889, 0]
drag, startPoint x: 224, startPoint y: 346, endPoint x: 282, endPoint y: 343, distance: 58.4
click at [282, 343] on div "Reels 觀看率 71.8% 優秀 [PERSON_NAME] 平均觀看數 619,062" at bounding box center [219, 339] width 253 height 26
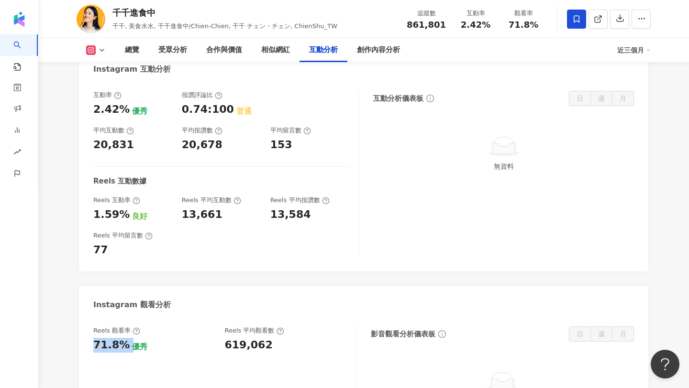
drag, startPoint x: 89, startPoint y: 344, endPoint x: 125, endPoint y: 344, distance: 36.4
click at [125, 344] on div "Reels 觀看率 71.8% 優秀 [PERSON_NAME] 平均觀看數 619,062 影音觀看分析儀表板 日 週 月 無資料" at bounding box center [363, 377] width 569 height 120
drag, startPoint x: 91, startPoint y: 216, endPoint x: 127, endPoint y: 215, distance: 35.9
click at [127, 215] on div "互動率 2.42% 優秀 按讚評論比 0.74:100 普通 平均互動數 20,831 平均按讚數 20,678 平均留言數 153 Reels 互動數據 R…" at bounding box center [363, 176] width 569 height 190
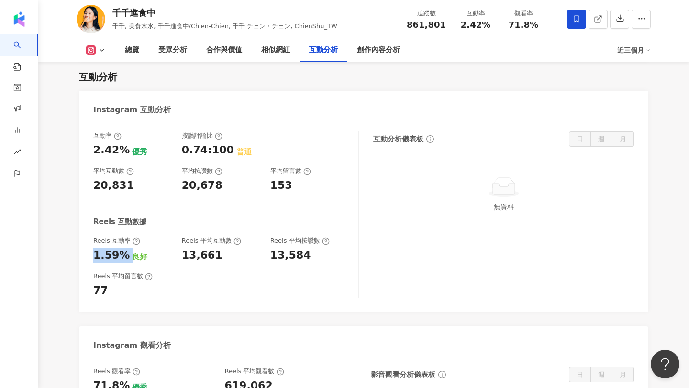
scroll to position [1835, 0]
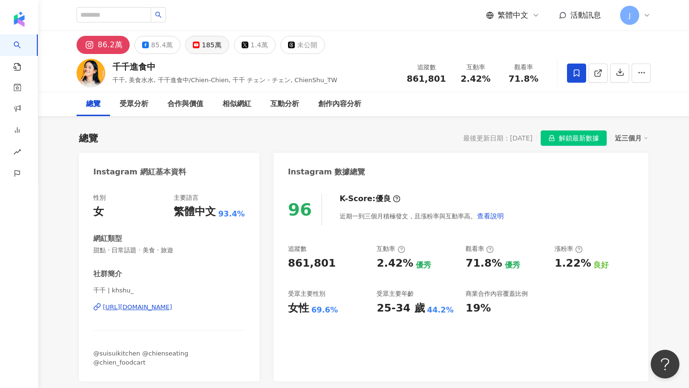
click at [202, 43] on div "185萬" at bounding box center [212, 44] width 20 height 13
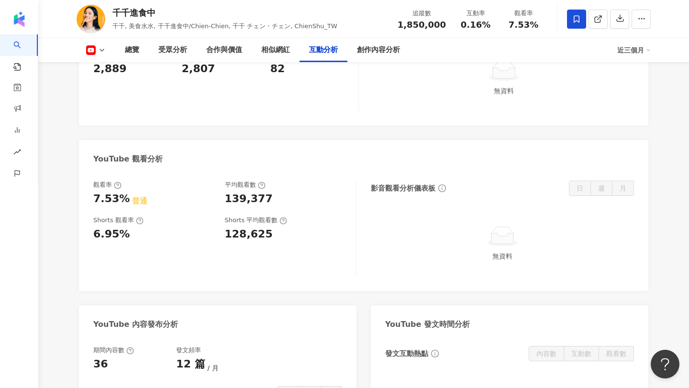
scroll to position [1615, 0]
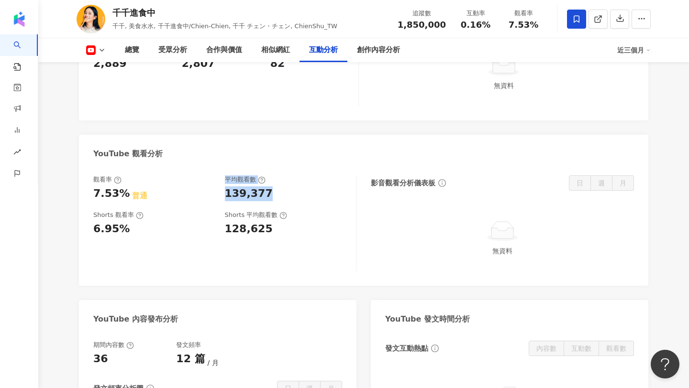
drag, startPoint x: 219, startPoint y: 194, endPoint x: 284, endPoint y: 190, distance: 65.7
click at [284, 190] on div "觀看率 7.53% 普通 平均觀看數 139,377" at bounding box center [219, 189] width 253 height 26
click at [271, 194] on div "139,377" at bounding box center [286, 194] width 122 height 15
drag, startPoint x: 223, startPoint y: 189, endPoint x: 271, endPoint y: 196, distance: 47.8
click at [271, 196] on div "觀看率 7.53% 普通 平均觀看數 139,377" at bounding box center [219, 189] width 253 height 26
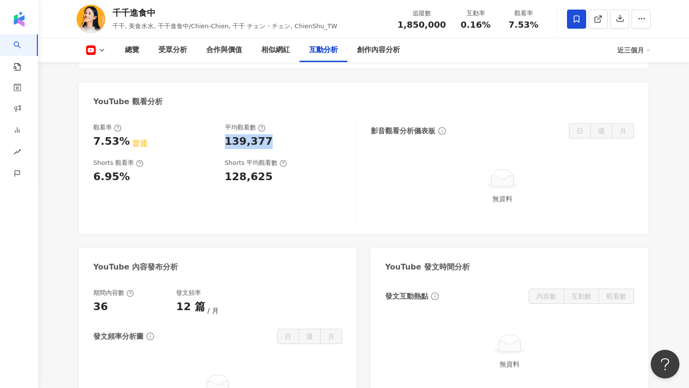
scroll to position [1669, 0]
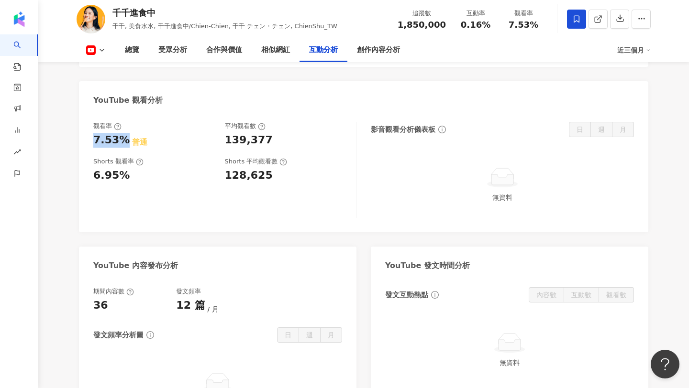
drag, startPoint x: 94, startPoint y: 142, endPoint x: 124, endPoint y: 145, distance: 30.3
click at [124, 145] on div "7.53% 普通" at bounding box center [154, 140] width 122 height 15
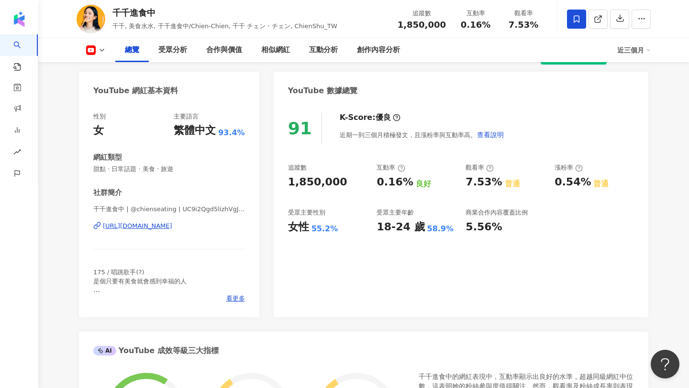
scroll to position [0, 0]
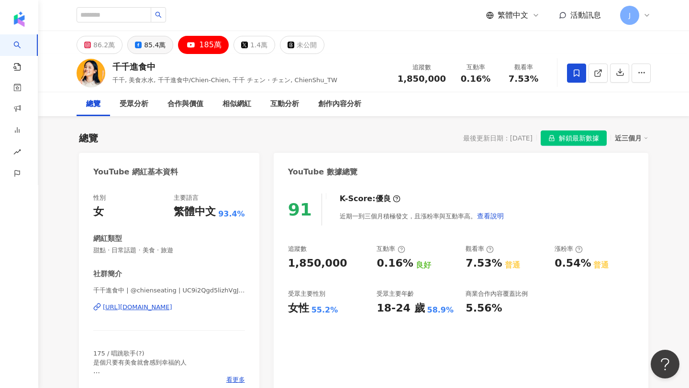
click at [140, 50] on button "85.4萬" at bounding box center [150, 45] width 46 height 18
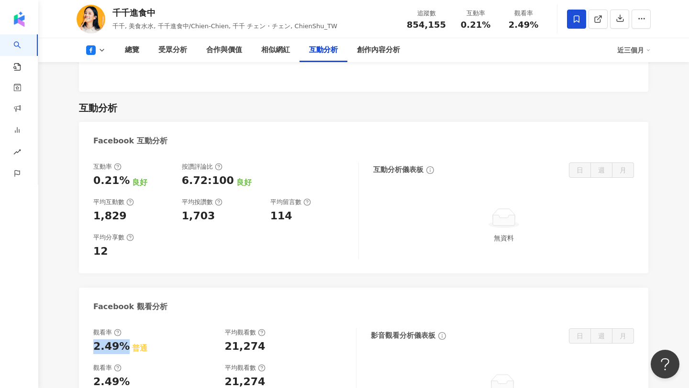
scroll to position [1445, 0]
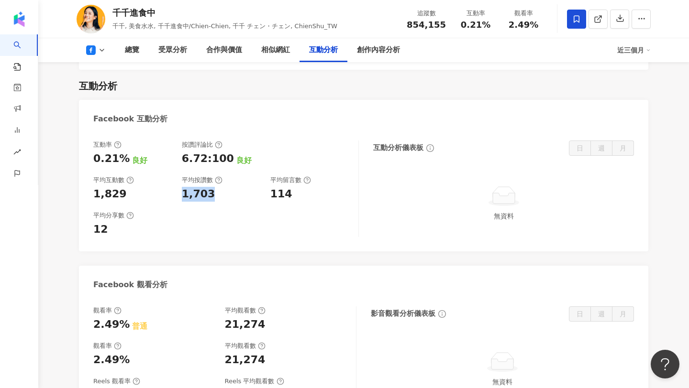
drag, startPoint x: 179, startPoint y: 197, endPoint x: 221, endPoint y: 200, distance: 41.3
click at [221, 200] on div "互動率 0.21% 良好 按讚評論比 6.72:100 良好 平均互動數 1,829 平均按讚數 1,703 平均留言數 114" at bounding box center [220, 171] width 255 height 61
drag, startPoint x: 267, startPoint y: 195, endPoint x: 297, endPoint y: 196, distance: 29.7
click at [297, 196] on div "互動率 0.21% 良好 按讚評論比 6.72:100 良好 平均互動數 1,829 平均按讚數 1,703 平均留言數 114" at bounding box center [220, 171] width 255 height 61
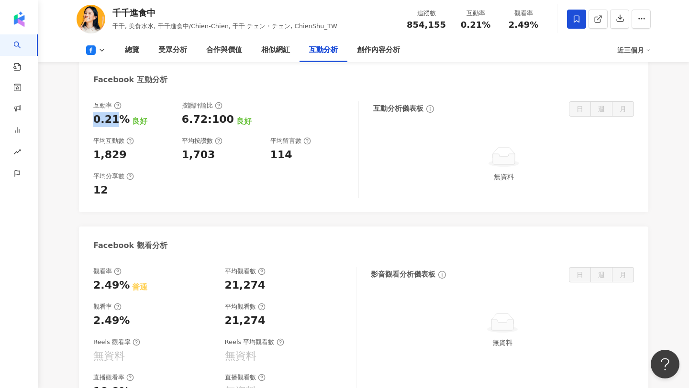
drag, startPoint x: 91, startPoint y: 116, endPoint x: 118, endPoint y: 121, distance: 27.7
click at [118, 121] on div "互動率 0.21% 良好 按讚評論比 6.72:100 良好 平均互動數 1,829 平均按讚數 1,703 平均留言數 114 平均分享數 12 互動分析儀…" at bounding box center [363, 152] width 569 height 121
drag, startPoint x: 123, startPoint y: 120, endPoint x: 86, endPoint y: 122, distance: 36.9
click at [86, 122] on div "互動率 0.21% 良好 按讚評論比 6.72:100 良好 平均互動數 1,829 平均按讚數 1,703 平均留言數 114 平均分享數 12 互動分析儀…" at bounding box center [363, 152] width 569 height 121
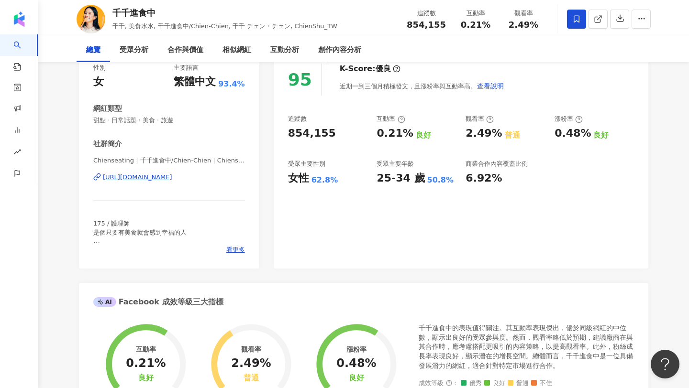
scroll to position [0, 0]
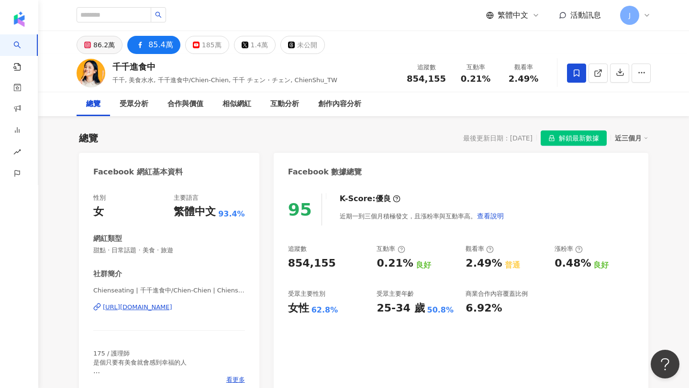
click at [102, 40] on div "86.2萬" at bounding box center [104, 44] width 22 height 13
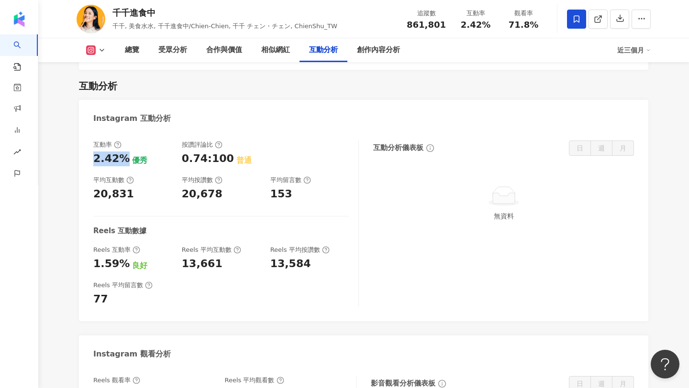
scroll to position [1851, 0]
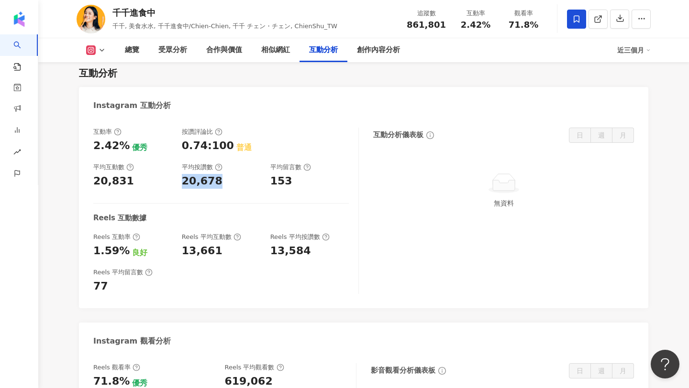
drag, startPoint x: 182, startPoint y: 179, endPoint x: 229, endPoint y: 183, distance: 47.0
click at [229, 183] on div "20,678" at bounding box center [221, 181] width 79 height 15
drag, startPoint x: 269, startPoint y: 179, endPoint x: 305, endPoint y: 180, distance: 35.9
click at [305, 180] on div "互動率 2.42% 優秀 按讚評論比 0.74:100 普通 平均互動數 20,831 平均按讚數 20,678 平均留言數 153" at bounding box center [220, 158] width 255 height 61
drag, startPoint x: 95, startPoint y: 144, endPoint x: 132, endPoint y: 140, distance: 37.0
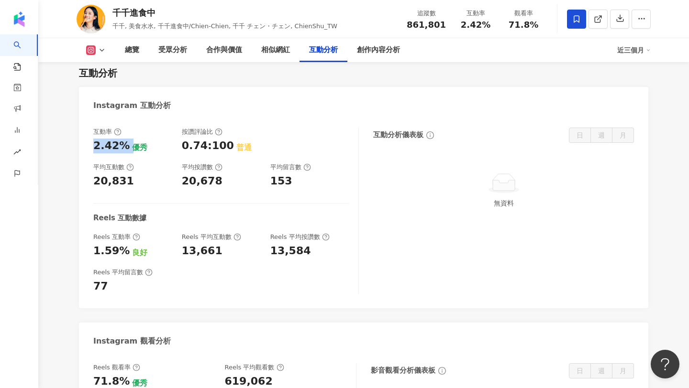
click at [132, 140] on div "2.42% 優秀" at bounding box center [132, 146] width 79 height 15
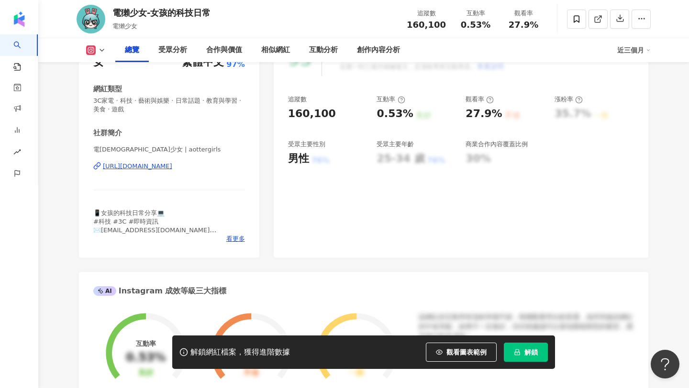
scroll to position [344, 0]
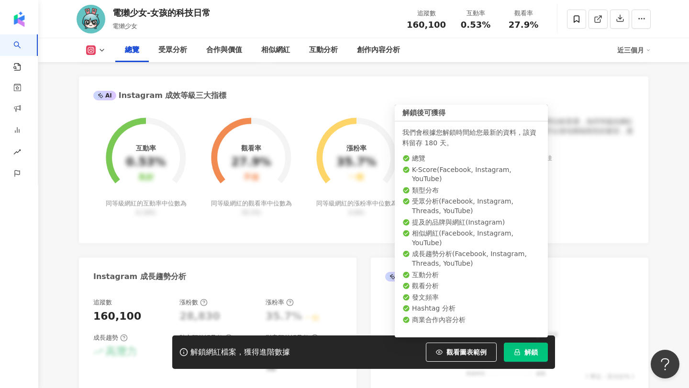
click at [513, 347] on button "解鎖" at bounding box center [526, 352] width 44 height 19
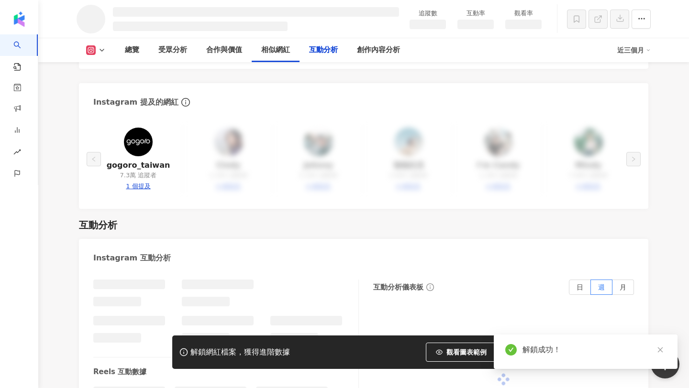
scroll to position [1742, 0]
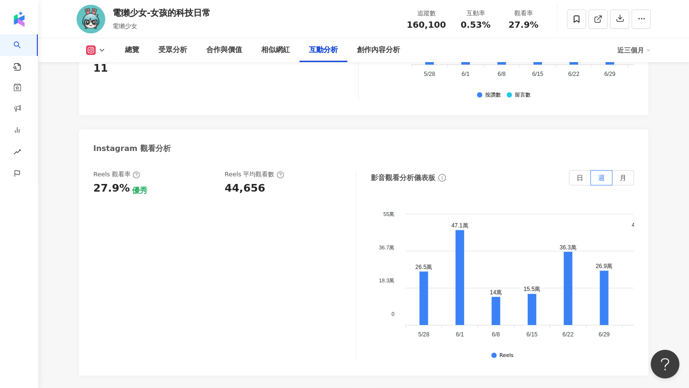
scroll to position [2186, 0]
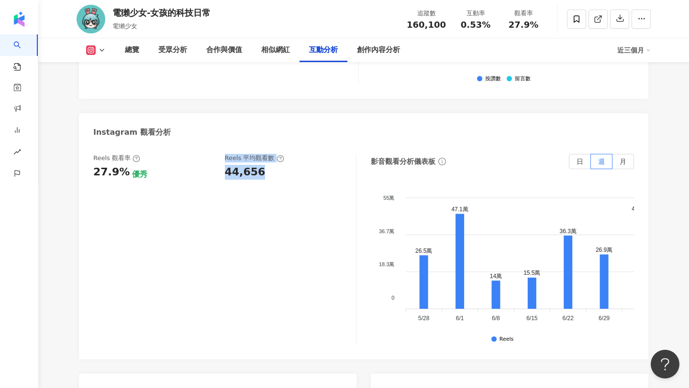
drag, startPoint x: 219, startPoint y: 138, endPoint x: 257, endPoint y: 145, distance: 38.9
click at [257, 154] on div "Reels 觀看率 27.9% 優秀 [PERSON_NAME] 平均觀看數 44,656" at bounding box center [219, 167] width 253 height 26
click at [257, 165] on div "44,656" at bounding box center [245, 172] width 41 height 15
copy div "44,656"
drag, startPoint x: 272, startPoint y: 139, endPoint x: 225, endPoint y: 141, distance: 47.4
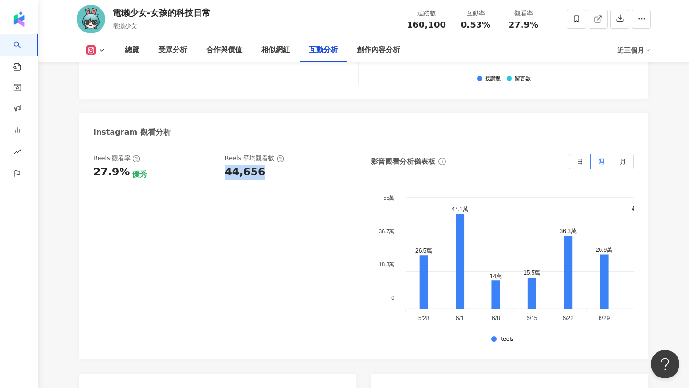
click at [225, 165] on div "44,656" at bounding box center [286, 172] width 122 height 15
drag, startPoint x: 120, startPoint y: 143, endPoint x: 91, endPoint y: 140, distance: 29.3
click at [91, 144] on div "Reels 觀看率 27.9% 優秀 Reels 平均觀看數 44,656 影音觀看分析儀表板 日 週 月 55萬 55萬 36.7萬 36.7萬 18.3萬…" at bounding box center [363, 251] width 569 height 215
copy div "27.9%"
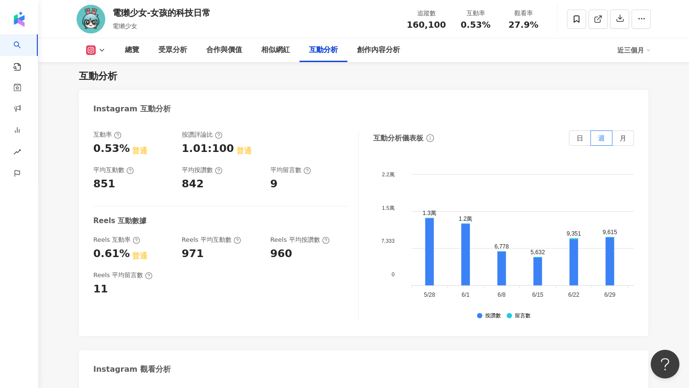
scroll to position [1935, 0]
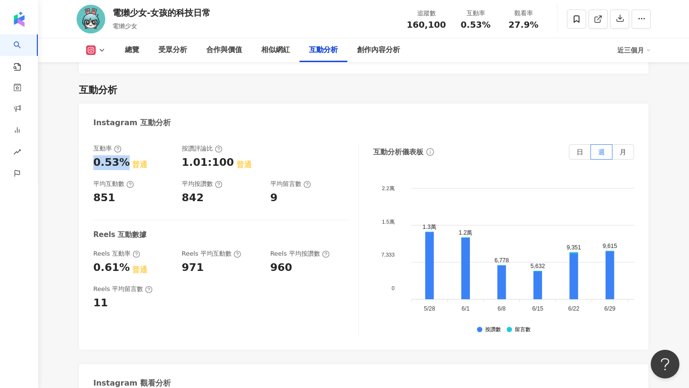
copy div "0.53%"
drag, startPoint x: 121, startPoint y: 129, endPoint x: 87, endPoint y: 133, distance: 34.7
click at [87, 135] on div "互動率 0.53% 普通 按讚評論比 1.01:100 普通 平均互動數 851 平均按讚數 842 平均留言數 9 Reels 互動數據 Reels 互動率…" at bounding box center [363, 242] width 569 height 215
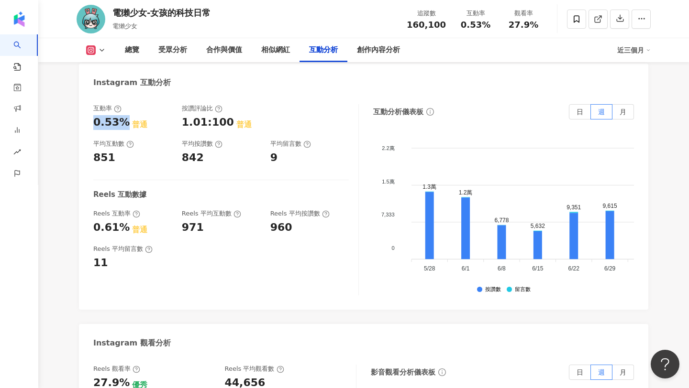
scroll to position [1974, 0]
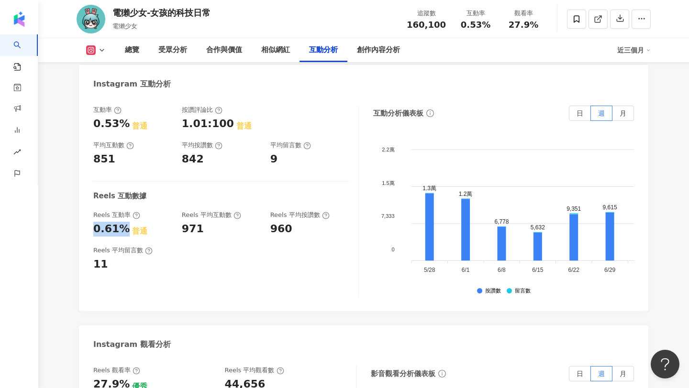
drag, startPoint x: 121, startPoint y: 198, endPoint x: 82, endPoint y: 200, distance: 39.3
click at [82, 200] on div "互動率 0.53% 普通 按讚評論比 1.01:100 普通 平均互動數 851 平均按讚數 842 平均留言數 9 Reels 互動數據 Reels 互動率…" at bounding box center [363, 203] width 569 height 215
copy div "0.61%"
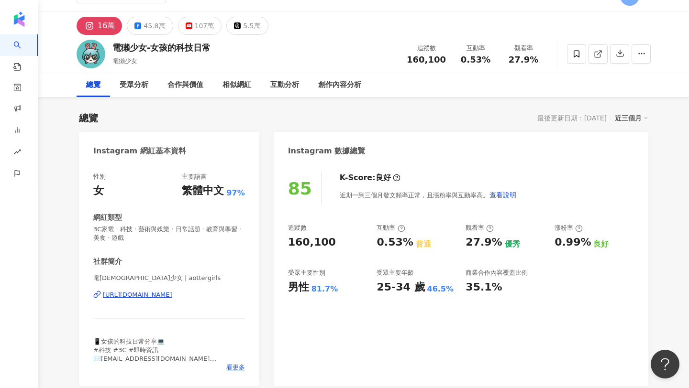
scroll to position [0, 0]
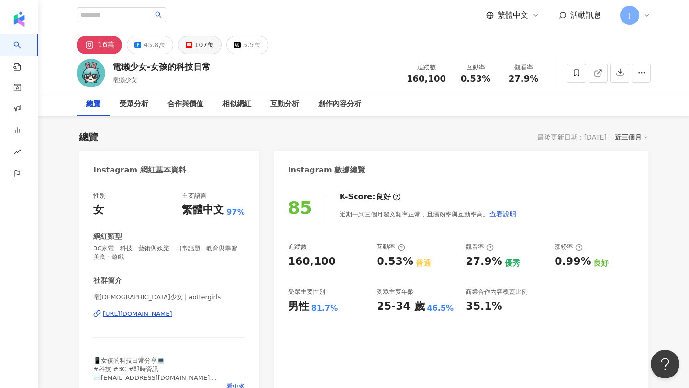
click at [209, 46] on div "107萬" at bounding box center [205, 44] width 20 height 13
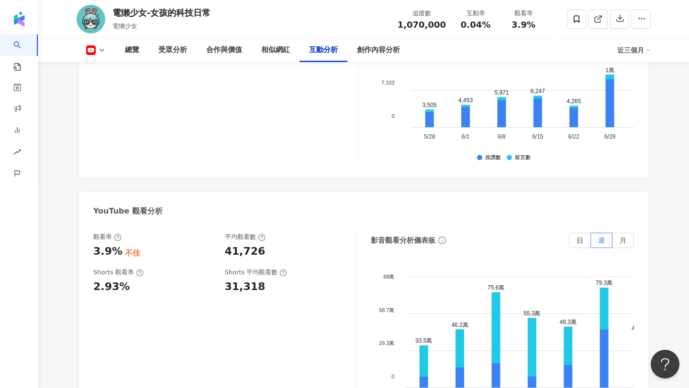
scroll to position [1817, 0]
drag, startPoint x: 223, startPoint y: 203, endPoint x: 262, endPoint y: 205, distance: 39.3
click at [262, 233] on div "觀看率 3.9% 不佳 平均觀看數 41,726" at bounding box center [219, 246] width 253 height 26
drag, startPoint x: 93, startPoint y: 207, endPoint x: 120, endPoint y: 206, distance: 26.8
click at [120, 223] on div "觀看率 3.9% 不佳 平均觀看數 41,726 Shorts 觀看率 2.93% Shorts 平均觀看數 31,318 影音觀看分析儀表板 日 週 月 8…" at bounding box center [363, 330] width 569 height 215
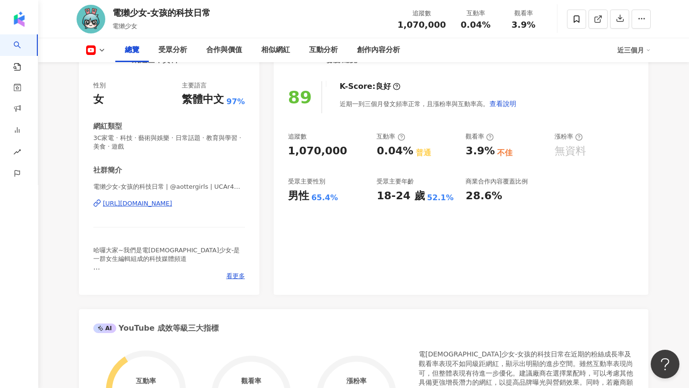
scroll to position [0, 0]
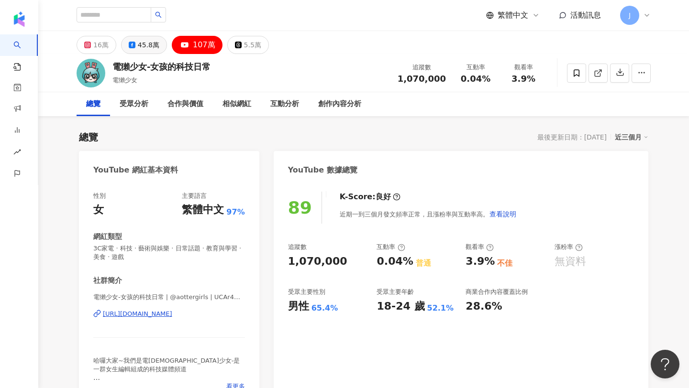
click at [144, 43] on div "45.8萬" at bounding box center [149, 44] width 22 height 13
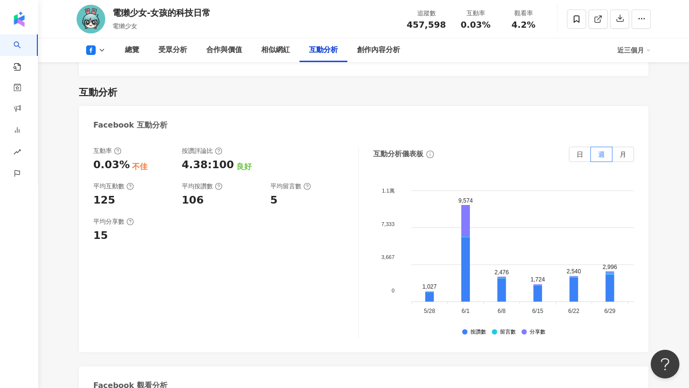
scroll to position [1561, 0]
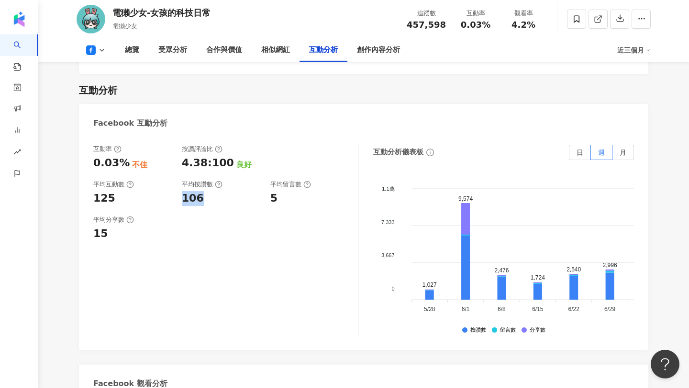
drag, startPoint x: 180, startPoint y: 168, endPoint x: 206, endPoint y: 170, distance: 26.4
click at [206, 170] on div "互動率 0.03% 不佳 按讚評論比 4.38:100 良好 平均互動數 125 平均按讚數 106 平均留言數 5" at bounding box center [220, 175] width 255 height 61
drag, startPoint x: 266, startPoint y: 166, endPoint x: 290, endPoint y: 166, distance: 24.4
click at [290, 166] on div "互動率 0.03% 不佳 按讚評論比 4.38:100 良好 平均互動數 125 平均按讚數 106 平均留言數 5" at bounding box center [220, 175] width 255 height 61
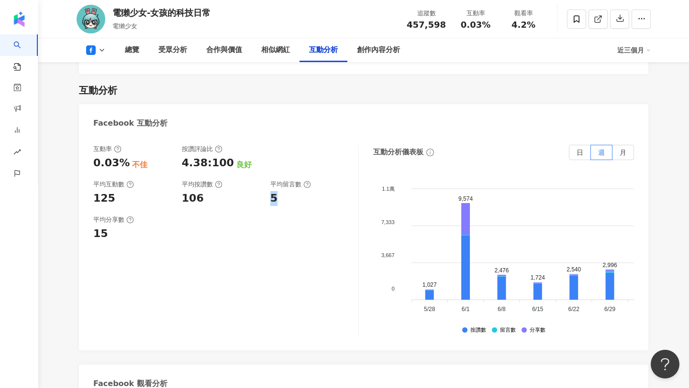
scroll to position [1548, 0]
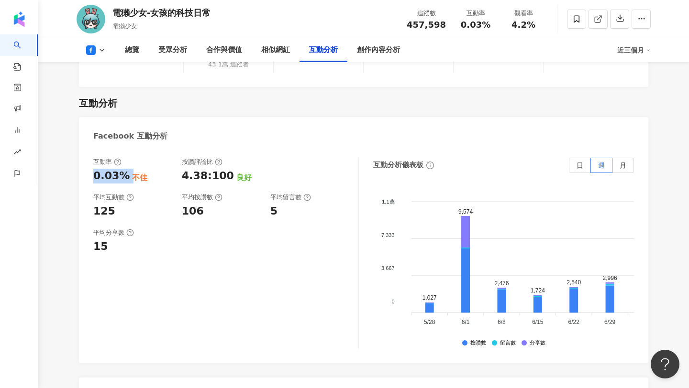
drag, startPoint x: 126, startPoint y: 144, endPoint x: 89, endPoint y: 144, distance: 36.8
click at [89, 148] on div "互動率 0.03% 不佳 按讚評論比 4.38:100 良好 平均互動數 125 平均按讚數 106 平均留言數 5 平均分享數 15 互動分析儀表板 日 週…" at bounding box center [363, 255] width 569 height 215
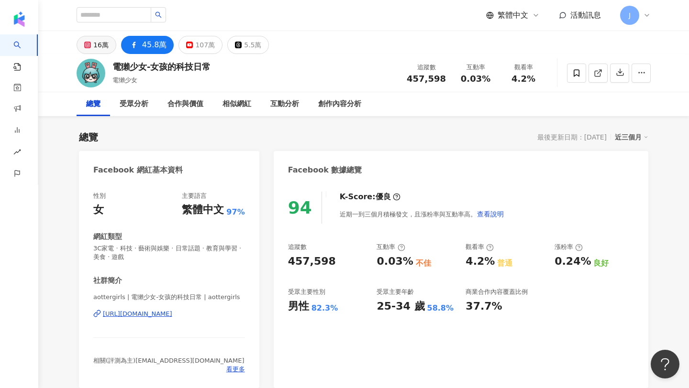
click at [84, 47] on icon at bounding box center [87, 45] width 7 height 7
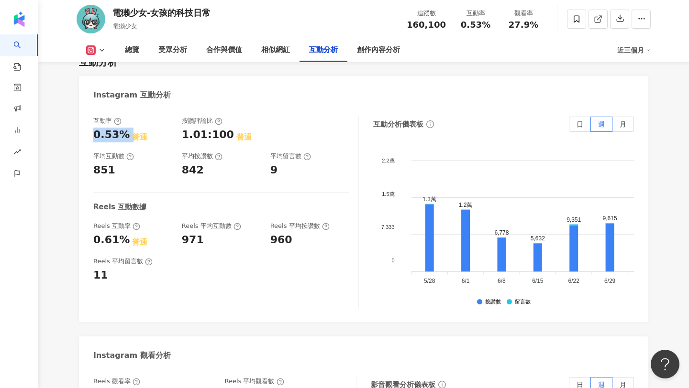
scroll to position [1941, 0]
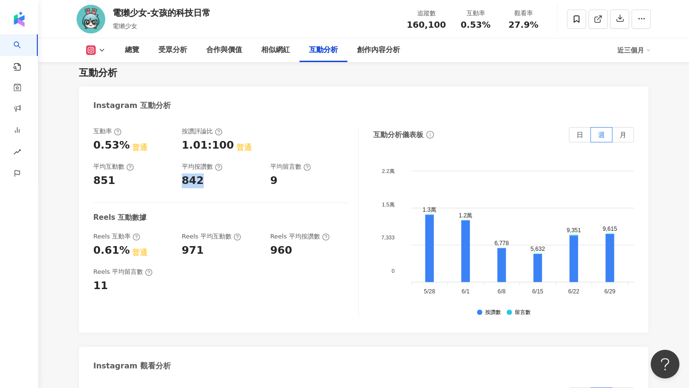
drag, startPoint x: 180, startPoint y: 147, endPoint x: 206, endPoint y: 146, distance: 25.9
click at [206, 146] on div "互動率 0.53% 普通 按讚評論比 1.01:100 普通 平均互動數 851 平均按讚數 842 平均留言數 9" at bounding box center [220, 157] width 255 height 61
drag, startPoint x: 274, startPoint y: 144, endPoint x: 269, endPoint y: 144, distance: 5.3
click at [269, 144] on div "互動率 0.53% 普通 按讚評論比 1.01:100 普通 平均互動數 851 平均按讚數 842 平均留言數 9" at bounding box center [220, 157] width 255 height 61
click at [116, 174] on div "851" at bounding box center [132, 181] width 79 height 15
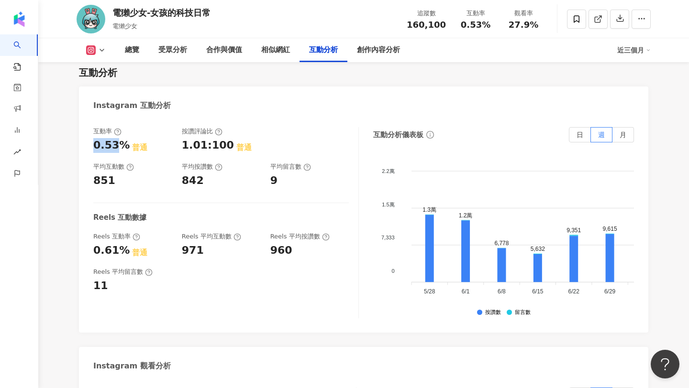
drag, startPoint x: 118, startPoint y: 116, endPoint x: 88, endPoint y: 114, distance: 30.2
click at [88, 118] on div "互動率 0.53% 普通 按讚評論比 1.01:100 普通 平均互動數 851 平均按讚數 842 平均留言數 9 Reels 互動數據 Reels 互動率…" at bounding box center [363, 225] width 569 height 215
copy div "0.53%"
drag, startPoint x: 124, startPoint y: 111, endPoint x: 69, endPoint y: 113, distance: 55.5
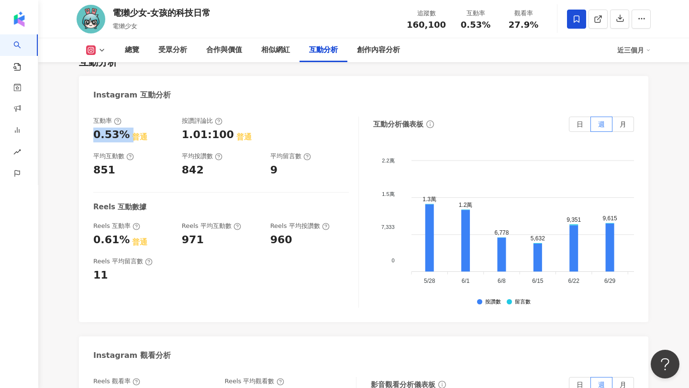
scroll to position [1932, 0]
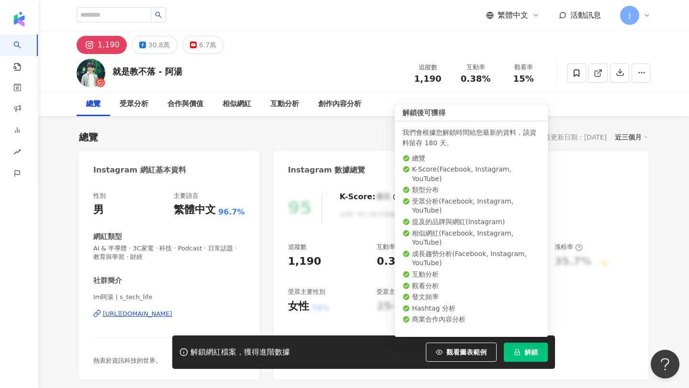
click at [519, 352] on icon "lock" at bounding box center [517, 353] width 5 height 6
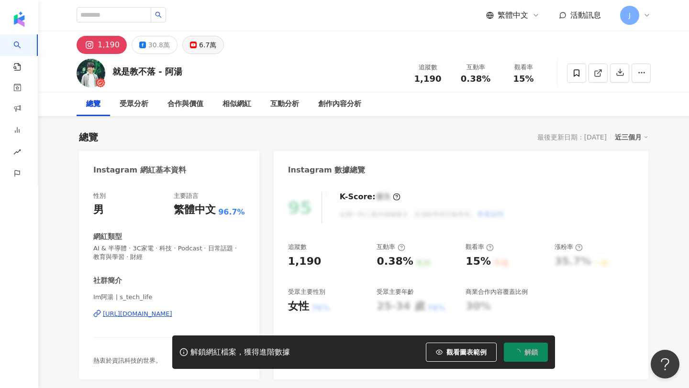
click at [198, 52] on button "6.7萬" at bounding box center [203, 45] width 42 height 18
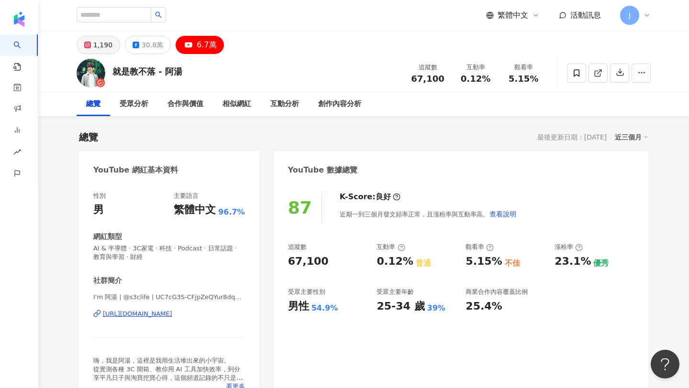
click at [107, 47] on div "1,190" at bounding box center [102, 44] width 19 height 13
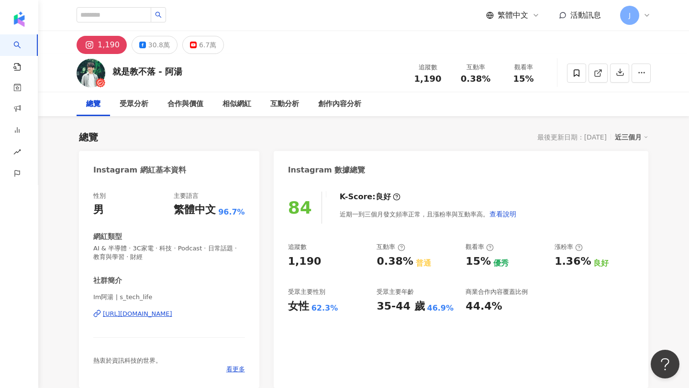
click at [172, 310] on div "[URL][DOMAIN_NAME]" at bounding box center [137, 314] width 69 height 9
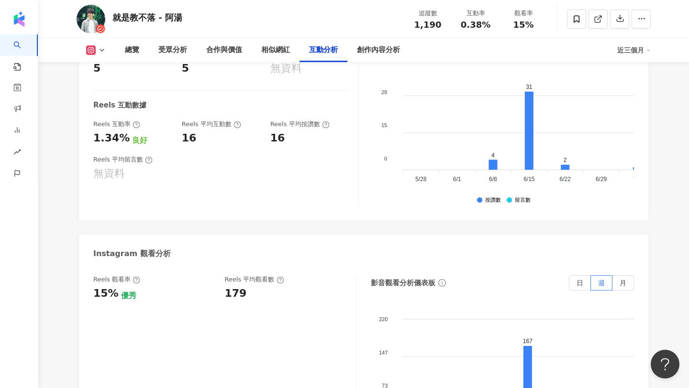
scroll to position [2003, 0]
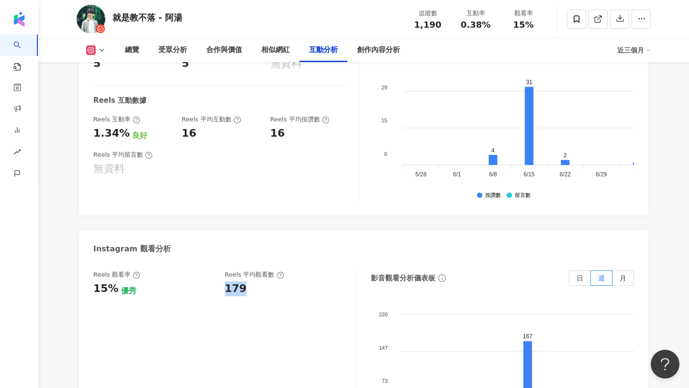
drag, startPoint x: 246, startPoint y: 286, endPoint x: 224, endPoint y: 288, distance: 22.6
click at [224, 288] on div "Reels 觀看率 15% 優秀 Reels 平均觀看數 179" at bounding box center [219, 284] width 253 height 26
copy div "15%"
drag, startPoint x: 114, startPoint y: 288, endPoint x: 87, endPoint y: 296, distance: 28.3
click at [87, 296] on div "Reels 觀看率 15% 優秀 Reels 平均觀看數 179 影音觀看分析儀表板 日 週 月 220 220 147 147 73 73 0 0 167 …" at bounding box center [363, 368] width 569 height 215
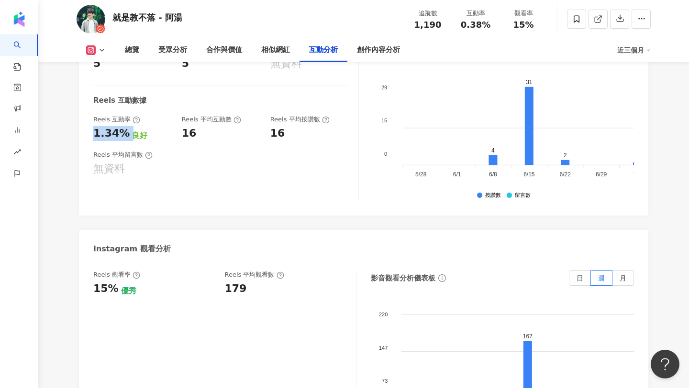
drag, startPoint x: 125, startPoint y: 134, endPoint x: 79, endPoint y: 137, distance: 46.5
click at [79, 137] on div "互動率 0.38% 普通 按讚評論比 無資料 平均互動數 5 平均按讚數 5 平均留言數 無資料 Reels 互動數據 Reels 互動率 1.34% 良好 …" at bounding box center [363, 107] width 569 height 215
copy div "1.34%"
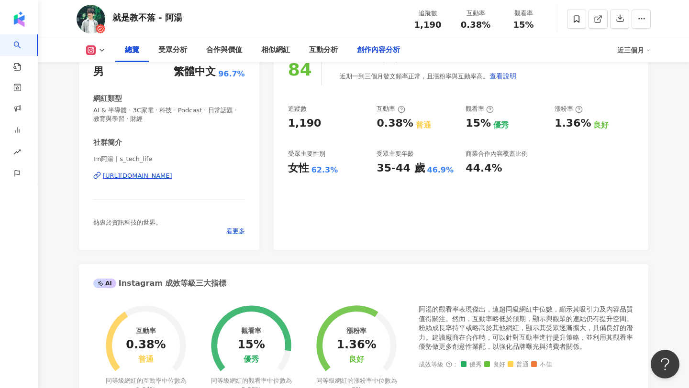
scroll to position [0, 0]
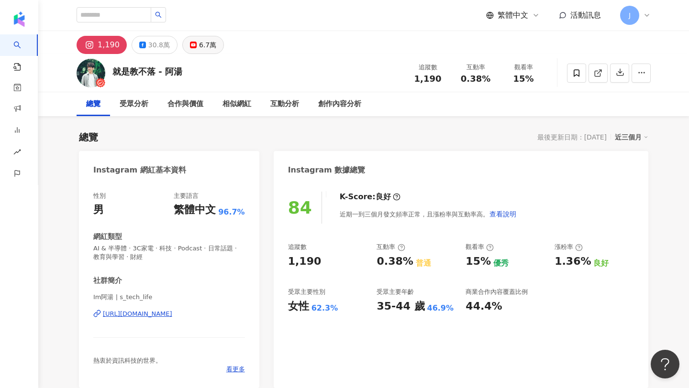
click at [199, 44] on div "6.7萬" at bounding box center [207, 44] width 17 height 13
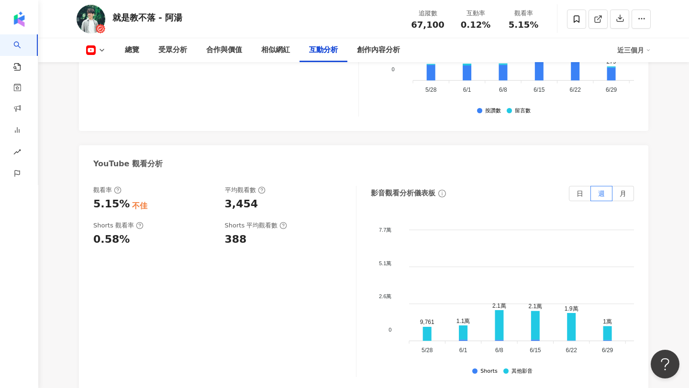
scroll to position [1800, 0]
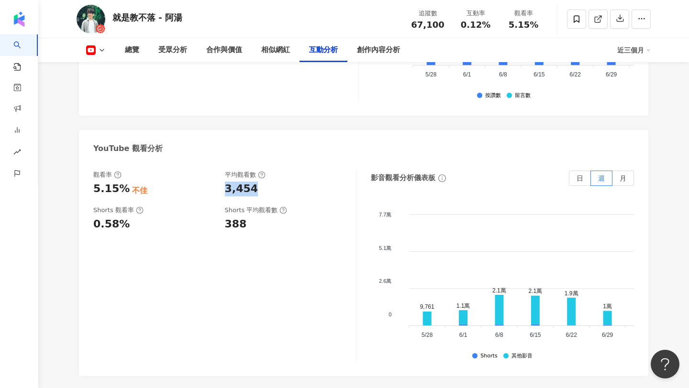
copy div "3,454"
drag, startPoint x: 222, startPoint y: 180, endPoint x: 285, endPoint y: 177, distance: 62.2
click at [285, 177] on div "觀看率 5.15% 不佳 平均觀看數 3,454" at bounding box center [219, 184] width 253 height 26
copy div "5.15%"
drag, startPoint x: 91, startPoint y: 180, endPoint x: 122, endPoint y: 183, distance: 30.7
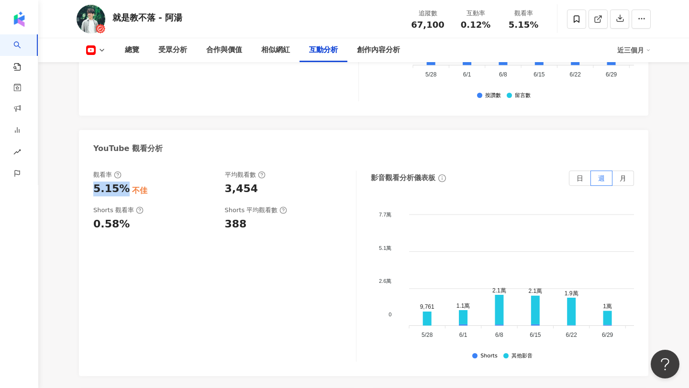
click at [122, 183] on div "觀看率 5.15% 不佳 平均觀看數 3,454 Shorts 觀看率 0.58% Shorts 平均觀看數 388 影音觀看分析儀表板 日 週 月 7.7萬…" at bounding box center [363, 268] width 569 height 215
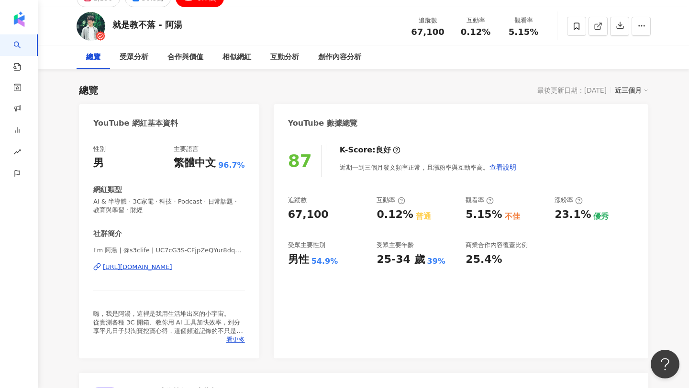
scroll to position [0, 0]
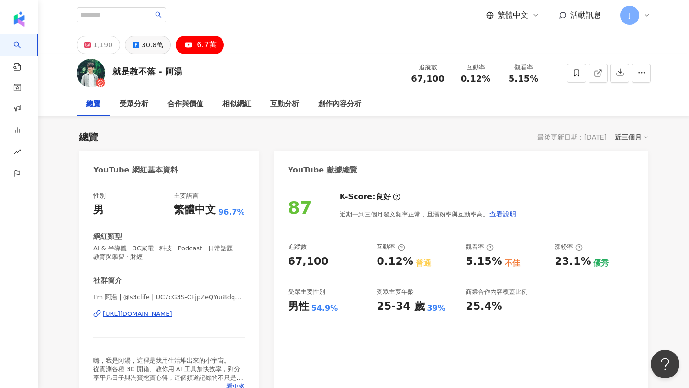
click at [146, 41] on div "30.8萬" at bounding box center [153, 44] width 22 height 13
click at [135, 48] on icon at bounding box center [136, 45] width 7 height 7
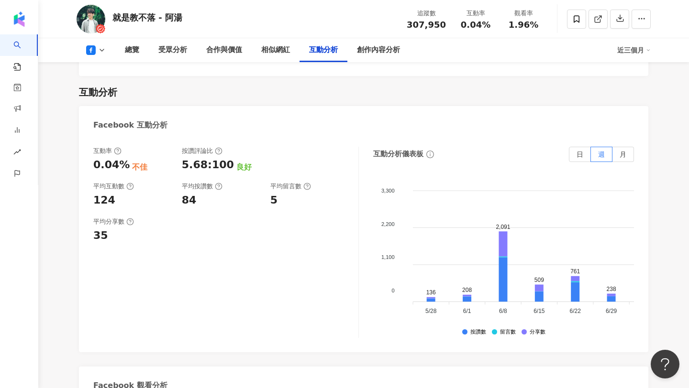
scroll to position [1580, 0]
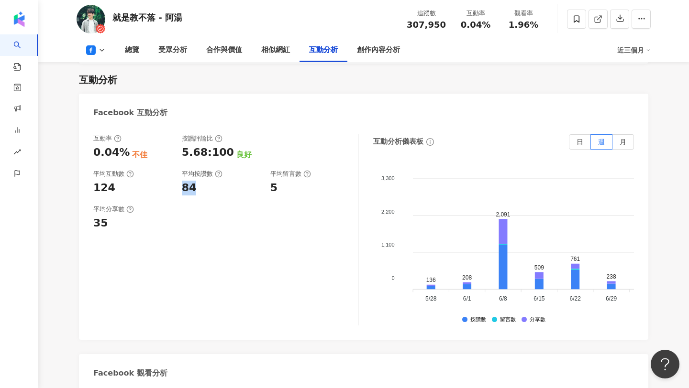
drag, startPoint x: 179, startPoint y: 153, endPoint x: 200, endPoint y: 154, distance: 20.1
click at [200, 154] on div "互動率 0.04% 不佳 按讚評論比 5.68:100 良好 平均互動數 124 平均按讚數 84 平均留言數 5" at bounding box center [220, 164] width 255 height 61
drag, startPoint x: 270, startPoint y: 157, endPoint x: 296, endPoint y: 157, distance: 25.8
click at [296, 181] on div "5" at bounding box center [309, 188] width 79 height 15
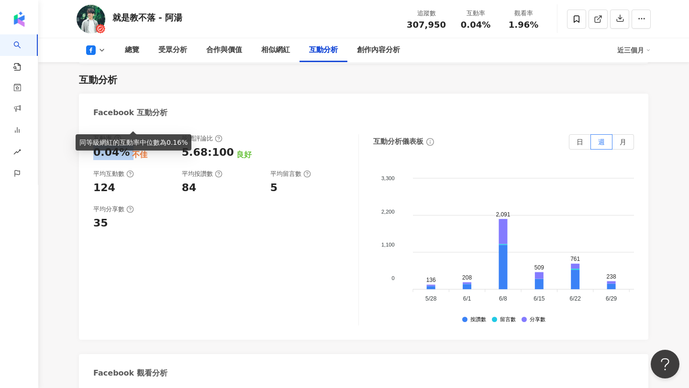
drag, startPoint x: 94, startPoint y: 119, endPoint x: 127, endPoint y: 122, distance: 33.1
click at [127, 145] on div "0.04% 不佳" at bounding box center [132, 152] width 79 height 15
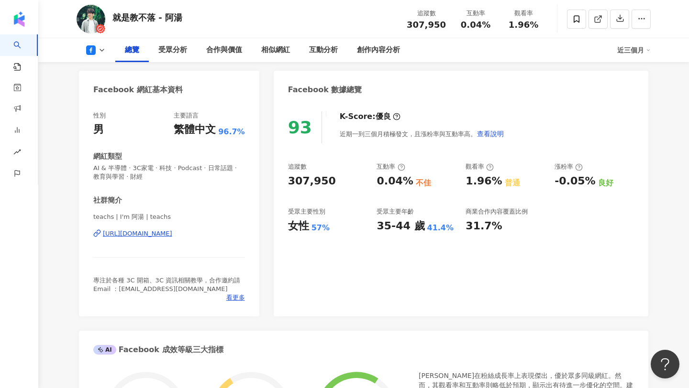
scroll to position [0, 0]
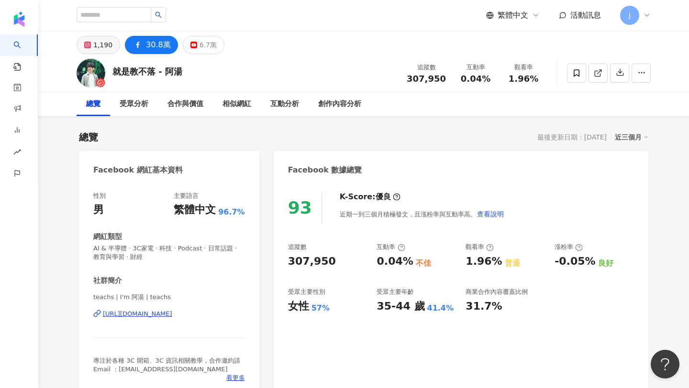
click at [101, 51] on div "1,190" at bounding box center [102, 44] width 19 height 13
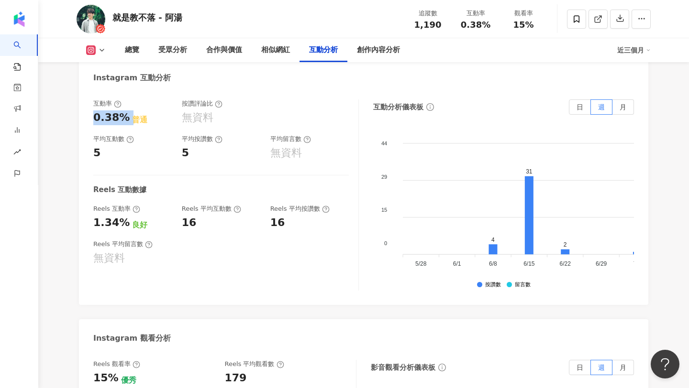
scroll to position [1925, 0]
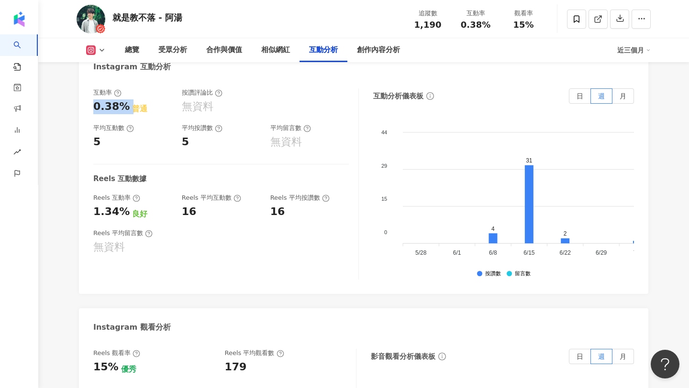
click at [184, 201] on div "Reels 平均互動數" at bounding box center [211, 198] width 59 height 9
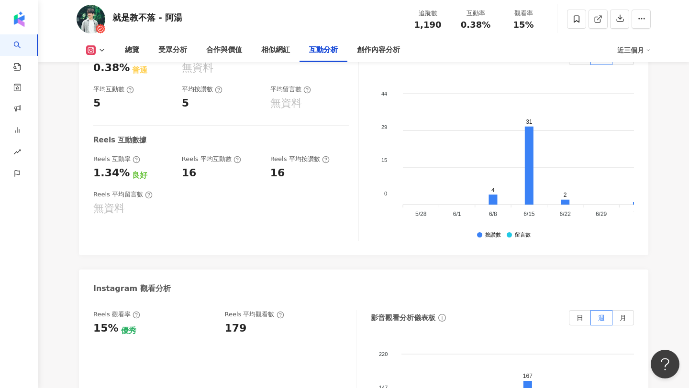
scroll to position [1970, 0]
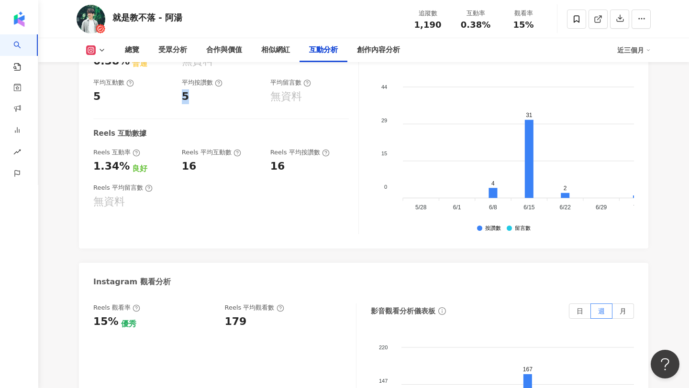
copy div "5"
drag, startPoint x: 179, startPoint y: 97, endPoint x: 187, endPoint y: 96, distance: 7.7
click at [187, 96] on div "互動率 0.38% 普通 按讚評論比 無資料 平均互動數 5 平均按讚數 5 平均留言數 無資料" at bounding box center [220, 73] width 255 height 61
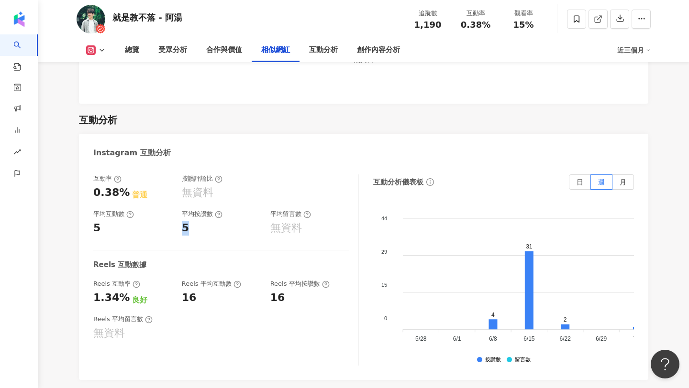
scroll to position [1884, 0]
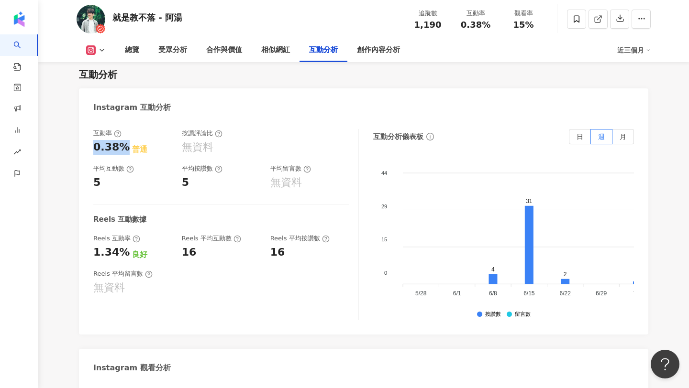
copy div "0.38%"
drag, startPoint x: 94, startPoint y: 144, endPoint x: 122, endPoint y: 144, distance: 28.2
click at [122, 144] on div "0.38%" at bounding box center [111, 147] width 36 height 15
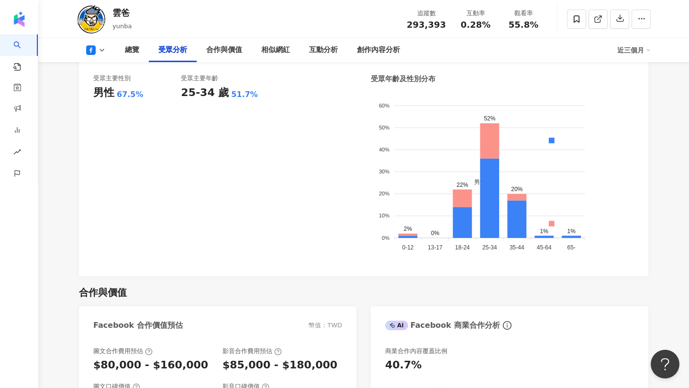
scroll to position [865, 0]
